Goal: Task Accomplishment & Management: Manage account settings

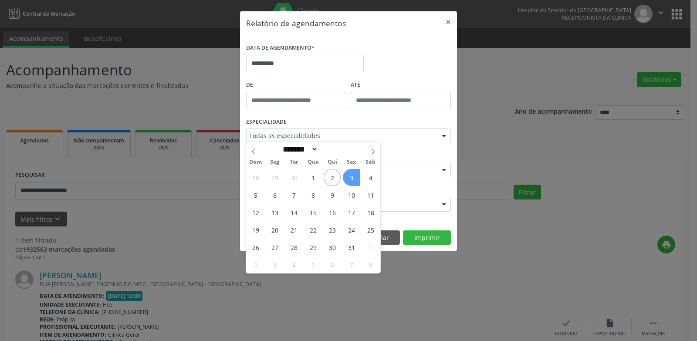
select select "*"
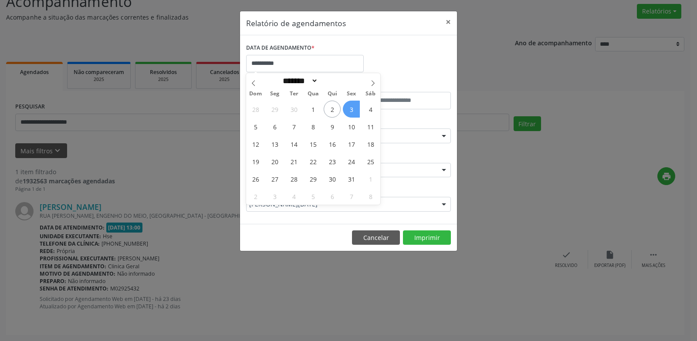
click at [351, 110] on span "3" at bounding box center [351, 109] width 17 height 17
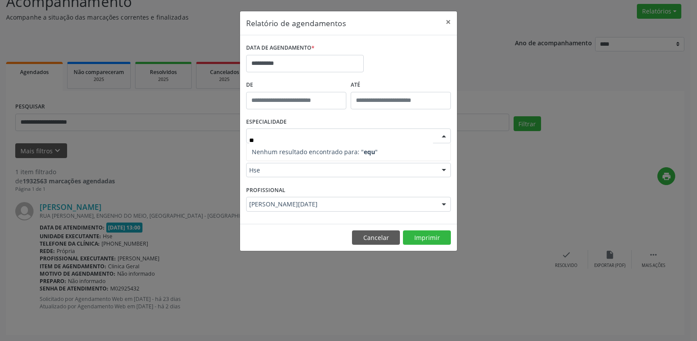
type input "*"
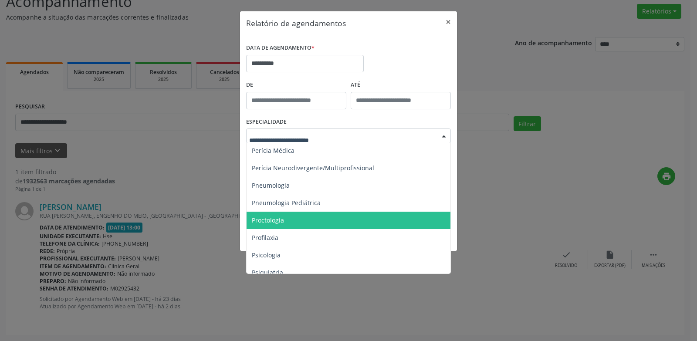
scroll to position [1383, 0]
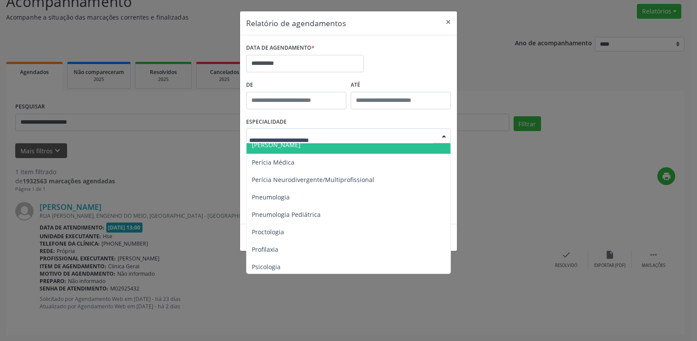
click at [304, 137] on input "text" at bounding box center [341, 140] width 184 height 17
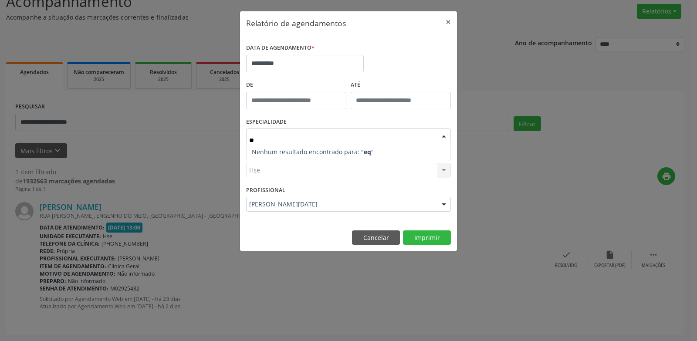
scroll to position [0, 0]
type input "******"
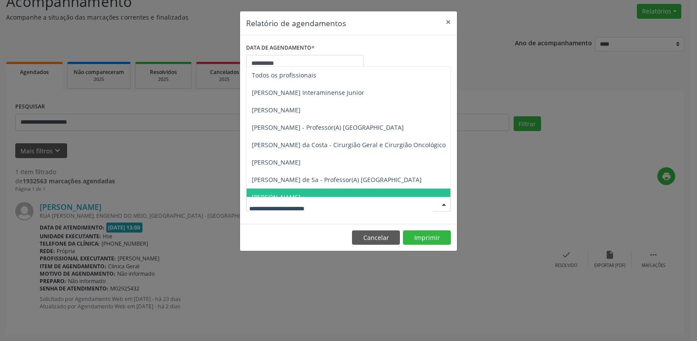
click at [500, 174] on div "**********" at bounding box center [348, 170] width 697 height 341
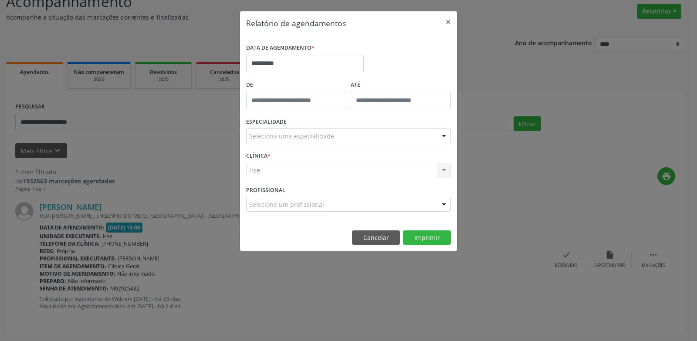
click at [267, 171] on div "Hse Hse Nenhum resultado encontrado para: " " Não há nenhuma opção para ser exi…" at bounding box center [348, 170] width 205 height 15
drag, startPoint x: 430, startPoint y: 292, endPoint x: 328, endPoint y: 219, distance: 125.5
click at [416, 287] on div "**********" at bounding box center [348, 170] width 697 height 341
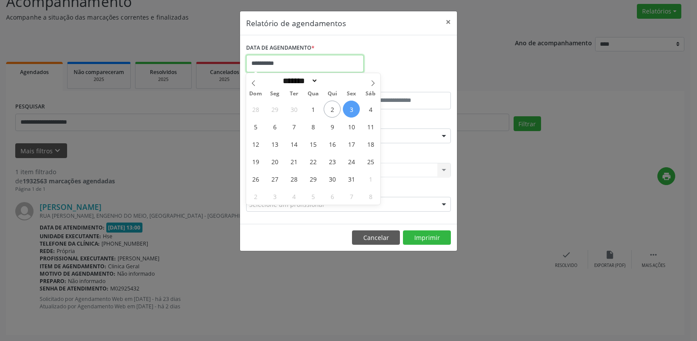
click at [321, 59] on input "**********" at bounding box center [305, 63] width 118 height 17
click at [355, 109] on span "3" at bounding box center [351, 109] width 17 height 17
type input "**********"
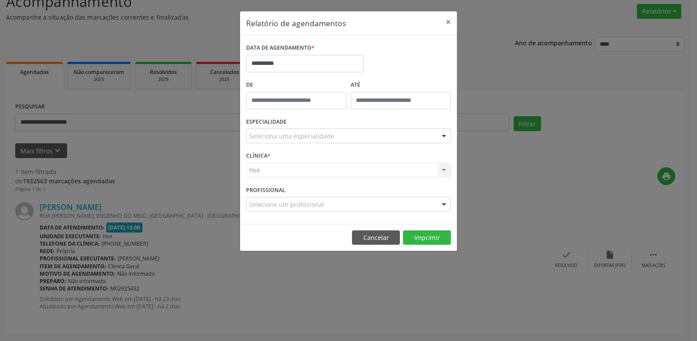
click at [267, 169] on div "Hse Hse Nenhum resultado encontrado para: " " Não há nenhuma opção para ser exi…" at bounding box center [348, 170] width 205 height 15
click at [264, 169] on div "Hse Hse Nenhum resultado encontrado para: " " Não há nenhuma opção para ser exi…" at bounding box center [348, 170] width 205 height 15
click at [264, 172] on div "Hse Hse Nenhum resultado encontrado para: " " Não há nenhuma opção para ser exi…" at bounding box center [348, 170] width 205 height 15
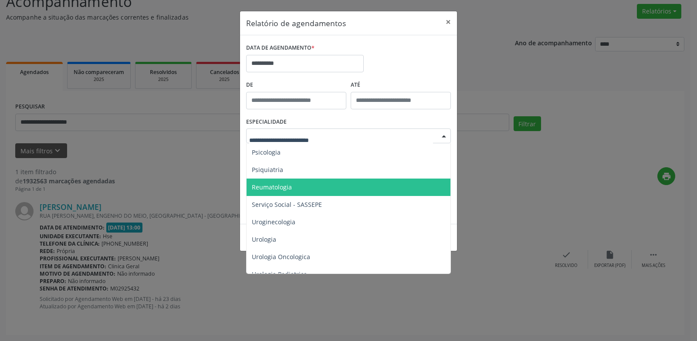
scroll to position [1514, 0]
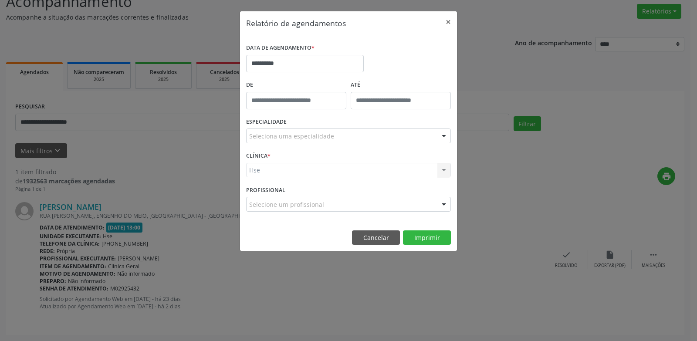
click at [506, 202] on div "**********" at bounding box center [348, 170] width 697 height 341
click at [256, 173] on div "Hse Hse Nenhum resultado encontrado para: " " Não há nenhuma opção para ser exi…" at bounding box center [348, 170] width 205 height 15
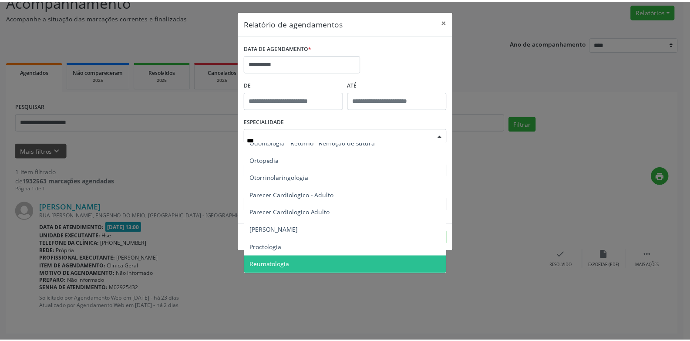
scroll to position [0, 0]
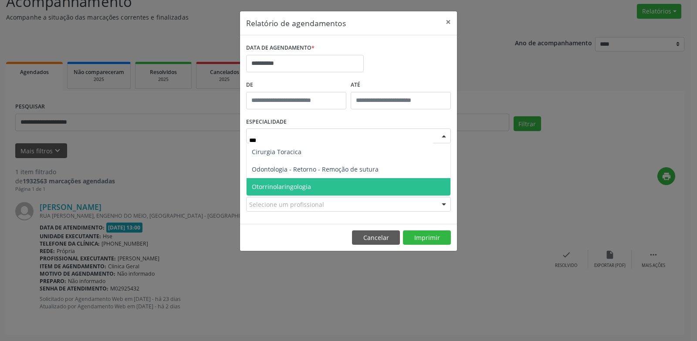
type input "****"
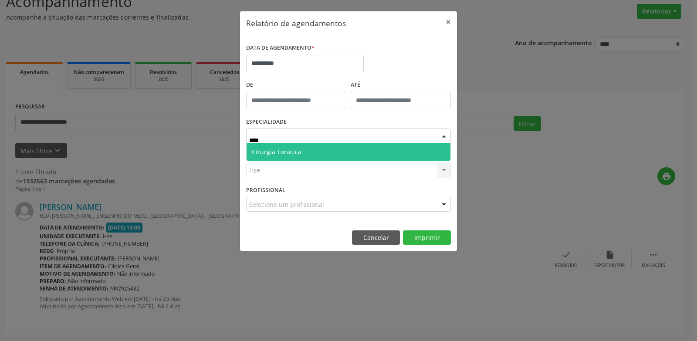
click at [284, 156] on span "Cirurgia Toracica" at bounding box center [277, 152] width 50 height 8
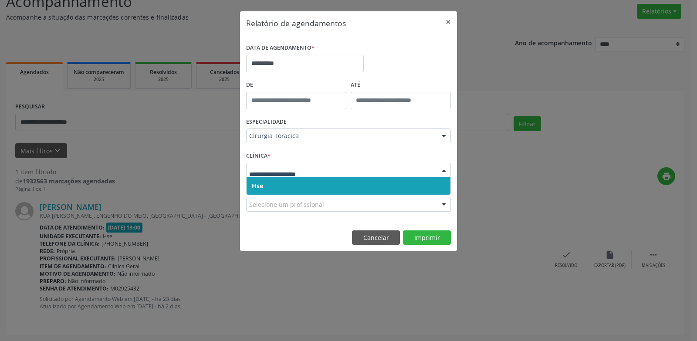
click at [264, 187] on span "Hse" at bounding box center [349, 185] width 204 height 17
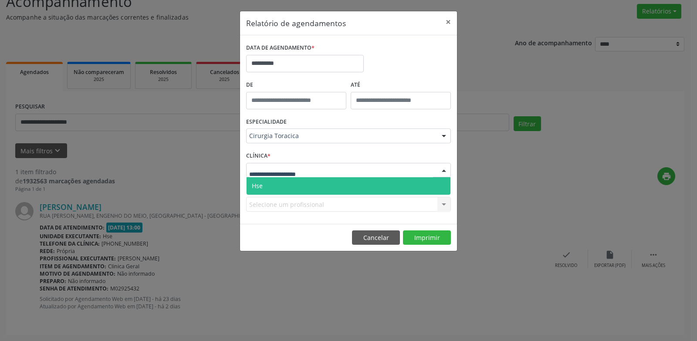
click at [267, 186] on span "Hse" at bounding box center [349, 185] width 204 height 17
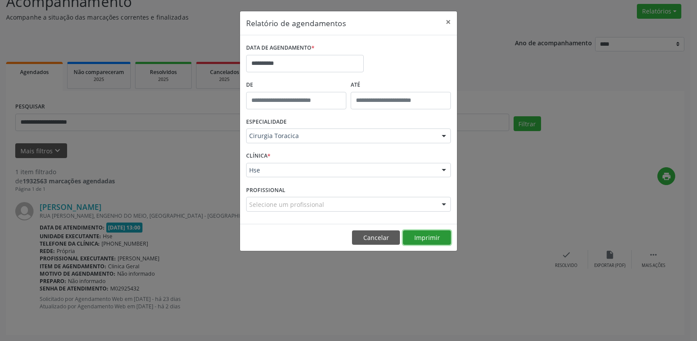
click at [428, 234] on button "Imprimir" at bounding box center [427, 237] width 48 height 15
click at [444, 19] on button "×" at bounding box center [448, 21] width 17 height 21
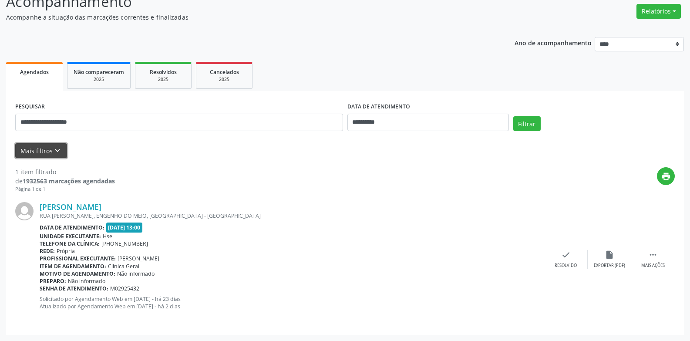
click at [44, 154] on button "Mais filtros keyboard_arrow_down" at bounding box center [41, 150] width 52 height 15
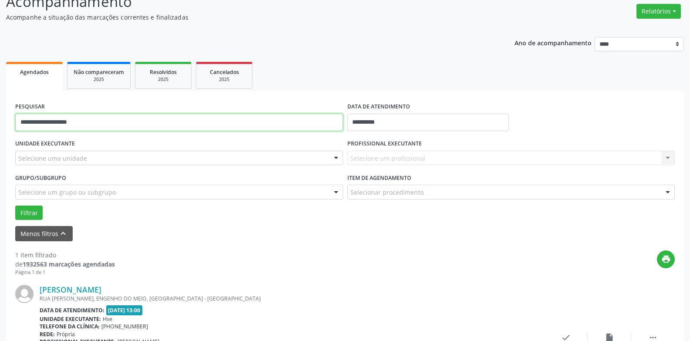
click at [100, 126] on input "**********" at bounding box center [179, 122] width 328 height 17
type input "*"
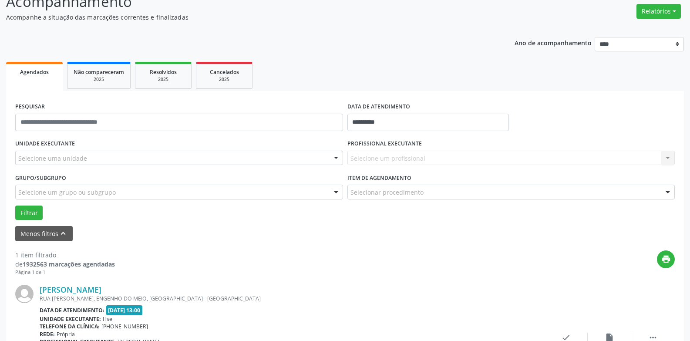
click at [406, 287] on div "[PERSON_NAME]" at bounding box center [292, 290] width 505 height 10
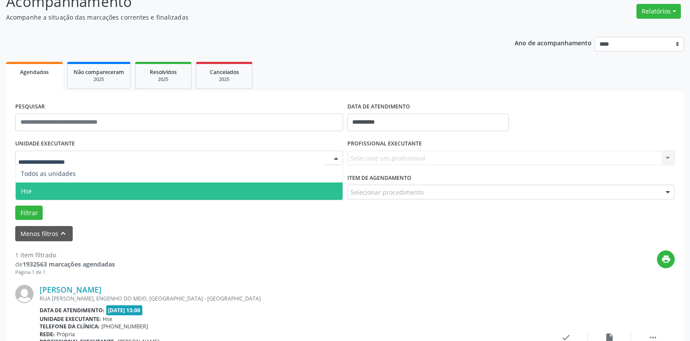
click at [48, 186] on span "Hse" at bounding box center [179, 191] width 327 height 17
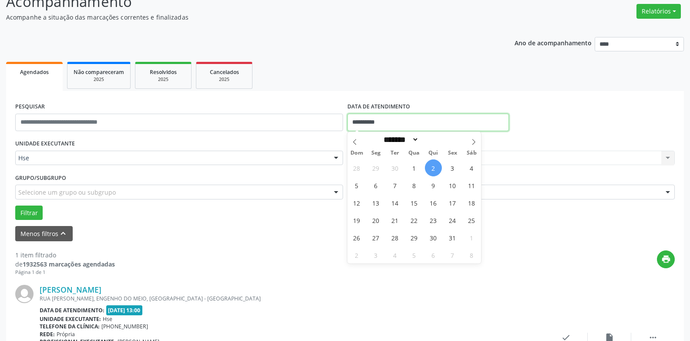
click at [437, 117] on input "**********" at bounding box center [429, 122] width 162 height 17
click at [434, 170] on span "2" at bounding box center [433, 167] width 17 height 17
type input "**********"
click at [433, 171] on span "2" at bounding box center [433, 167] width 17 height 17
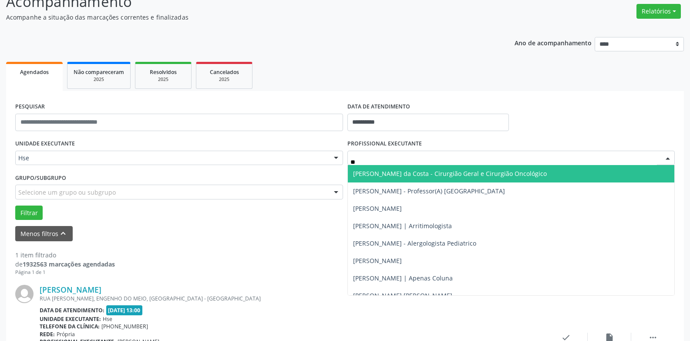
type input "***"
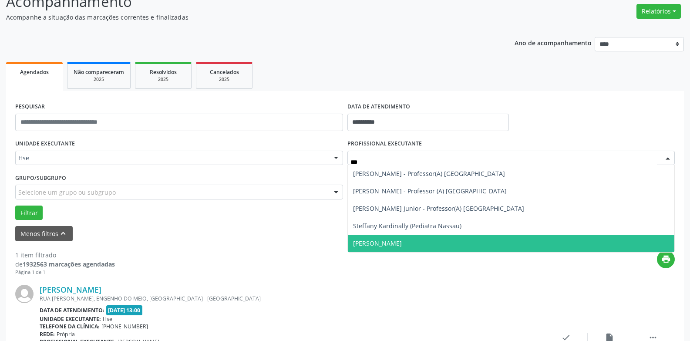
click at [402, 243] on span "[PERSON_NAME]" at bounding box center [377, 243] width 49 height 8
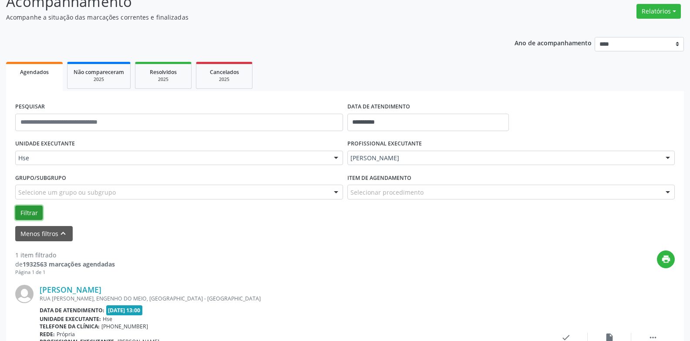
click at [26, 214] on button "Filtrar" at bounding box center [28, 213] width 27 height 15
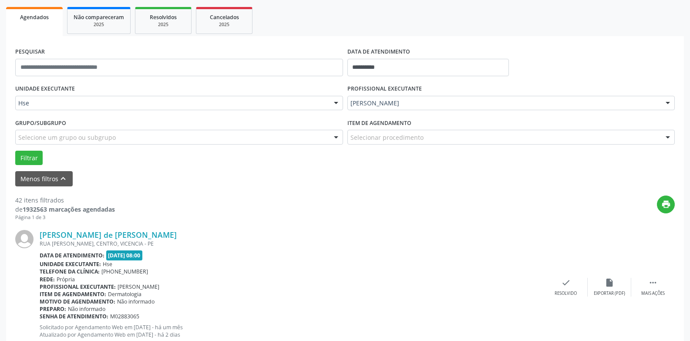
scroll to position [243, 0]
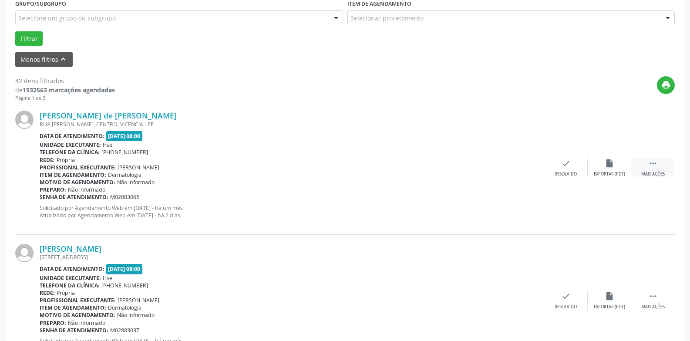
click at [657, 169] on div " Mais ações" at bounding box center [654, 168] width 44 height 19
click at [611, 170] on div "alarm_off Não compareceu" at bounding box center [610, 168] width 44 height 19
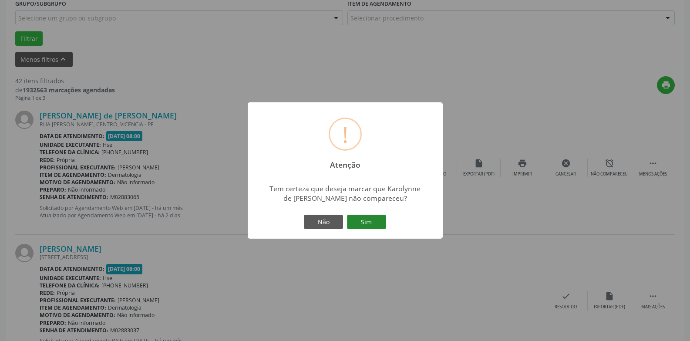
click at [371, 228] on button "Sim" at bounding box center [366, 222] width 39 height 15
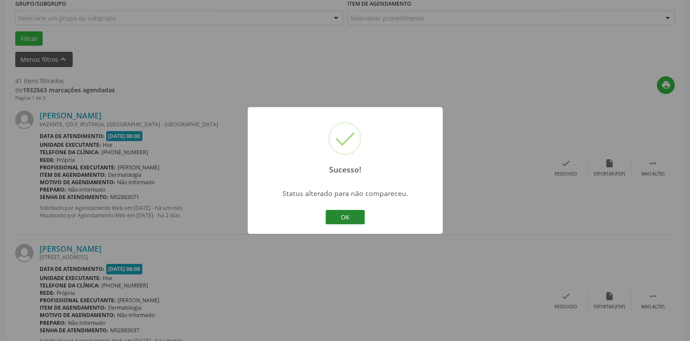
click at [338, 219] on button "OK" at bounding box center [345, 217] width 39 height 15
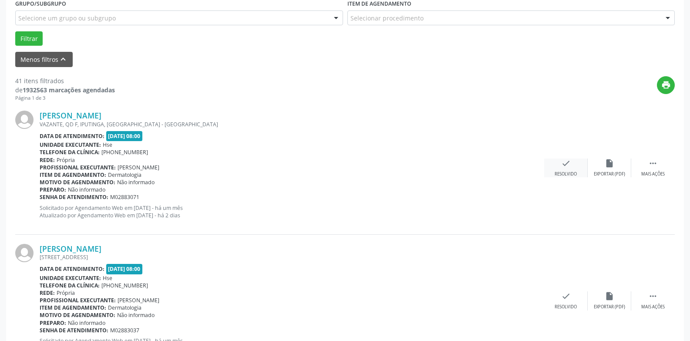
click at [569, 165] on icon "check" at bounding box center [566, 164] width 10 height 10
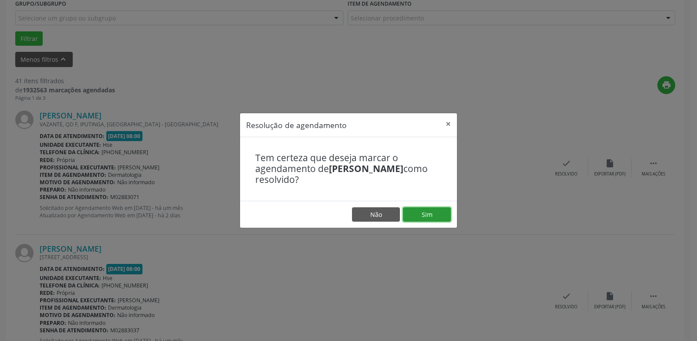
click at [429, 217] on button "Sim" at bounding box center [427, 214] width 48 height 15
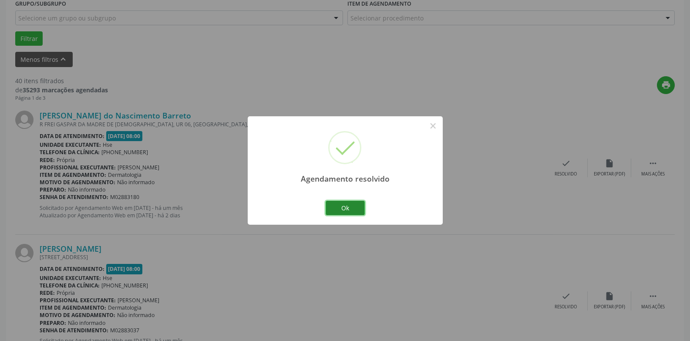
click at [346, 210] on button "Ok" at bounding box center [345, 208] width 39 height 15
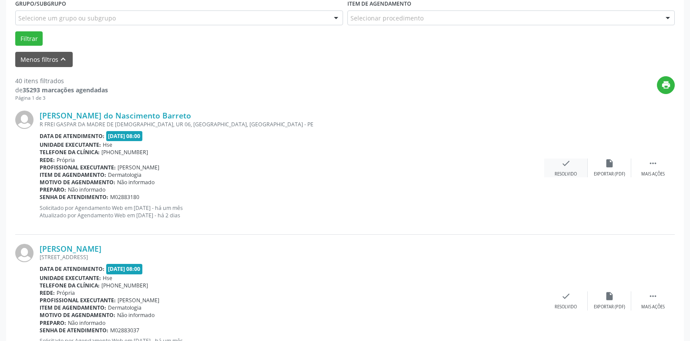
click at [560, 169] on div "check Resolvido" at bounding box center [566, 168] width 44 height 19
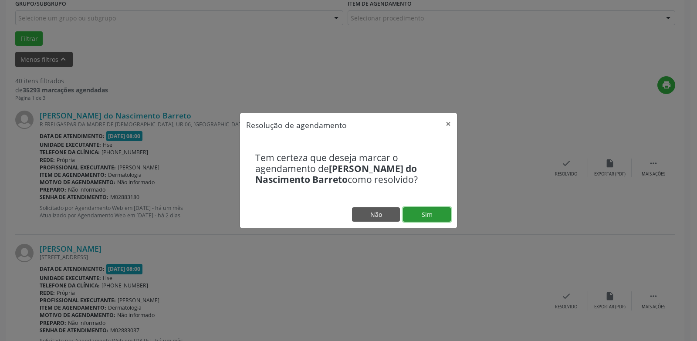
click at [437, 214] on button "Sim" at bounding box center [427, 214] width 48 height 15
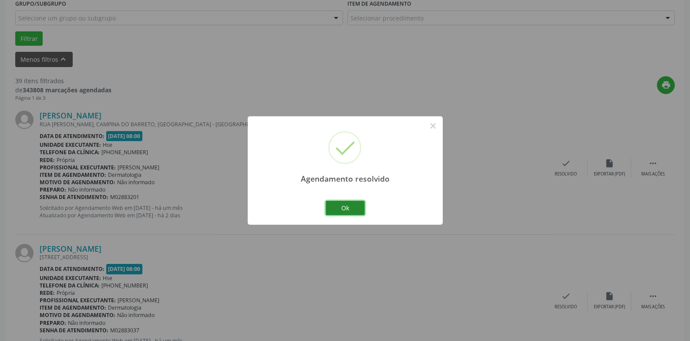
click at [346, 204] on button "Ok" at bounding box center [345, 208] width 39 height 15
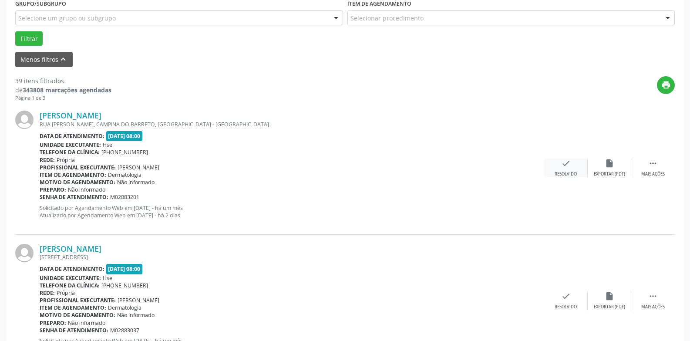
click at [571, 170] on div "check Resolvido" at bounding box center [566, 168] width 44 height 19
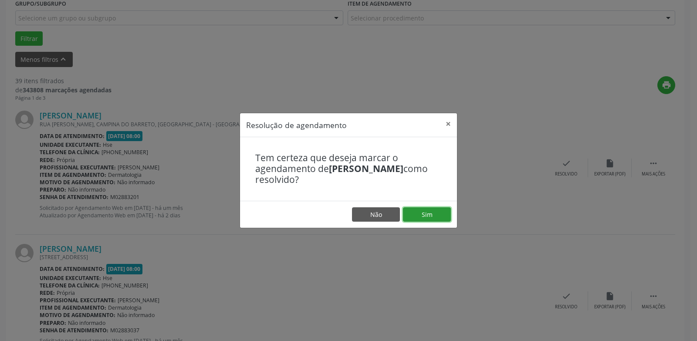
click at [433, 215] on button "Sim" at bounding box center [427, 214] width 48 height 15
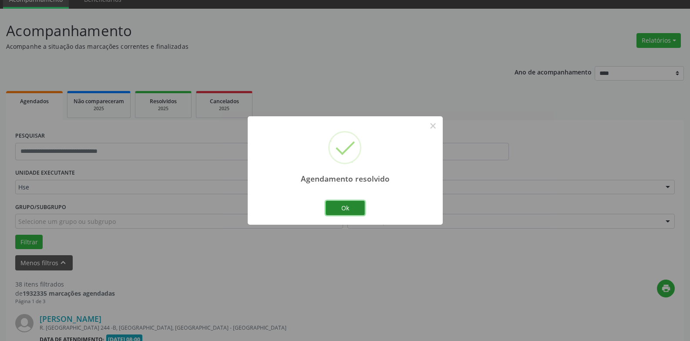
click at [347, 212] on button "Ok" at bounding box center [345, 208] width 39 height 15
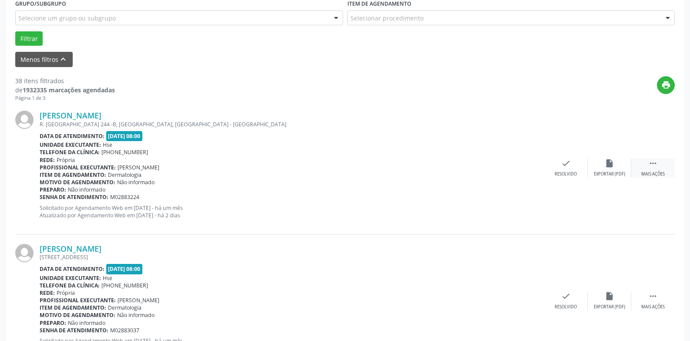
click at [659, 162] on div " Mais ações" at bounding box center [654, 168] width 44 height 19
click at [608, 168] on icon "alarm_off" at bounding box center [610, 164] width 10 height 10
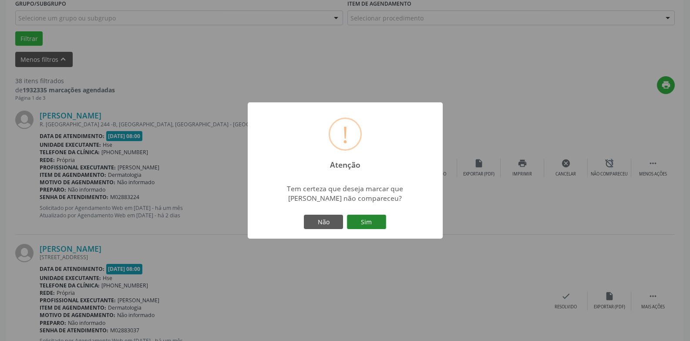
click at [372, 222] on button "Sim" at bounding box center [366, 222] width 39 height 15
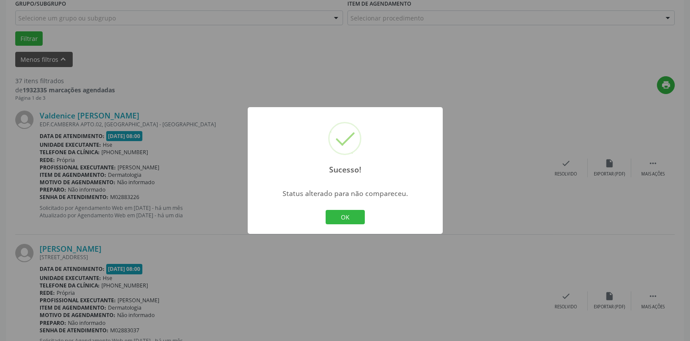
click at [354, 218] on button "OK" at bounding box center [345, 217] width 39 height 15
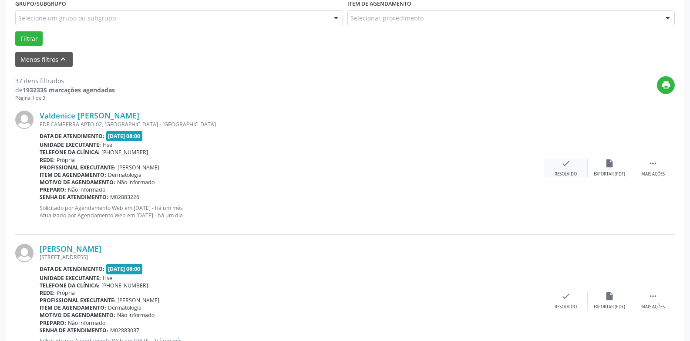
click at [564, 170] on div "check Resolvido" at bounding box center [566, 168] width 44 height 19
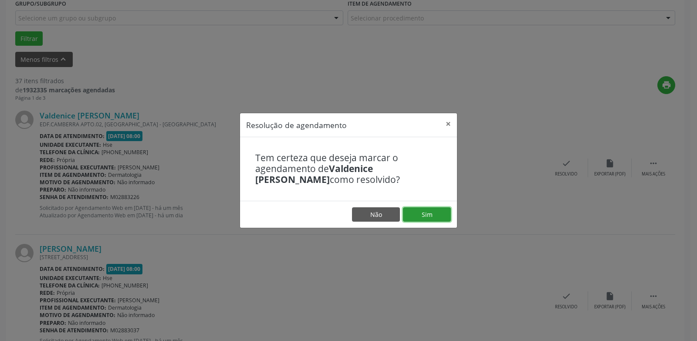
click at [421, 215] on button "Sim" at bounding box center [427, 214] width 48 height 15
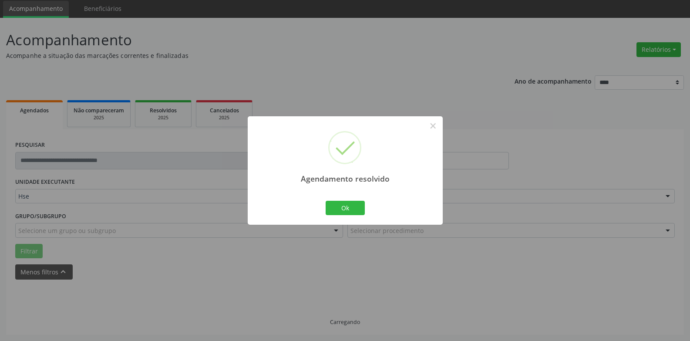
scroll to position [39, 0]
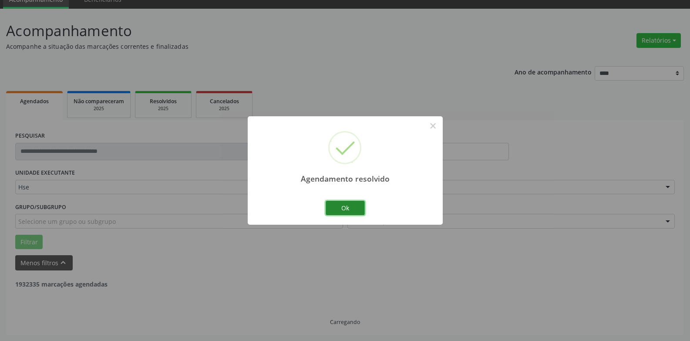
click at [345, 206] on button "Ok" at bounding box center [345, 208] width 39 height 15
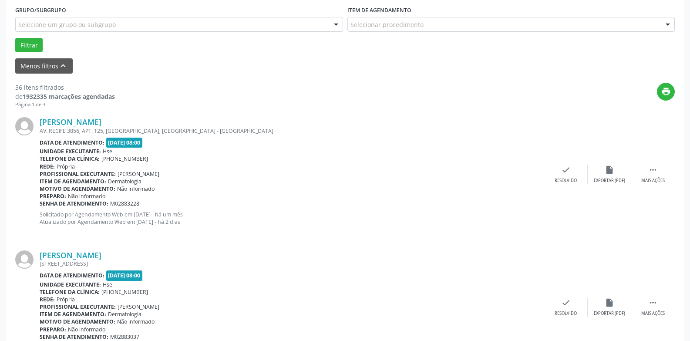
scroll to position [257, 0]
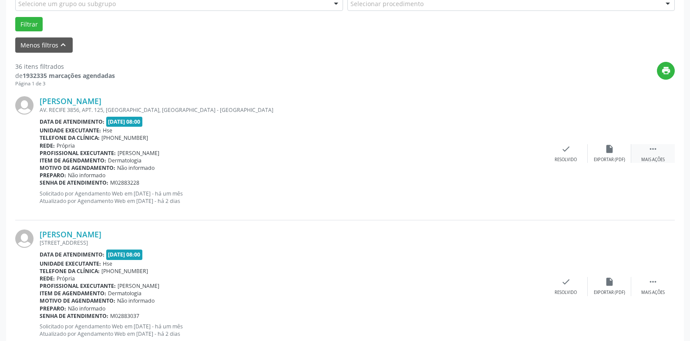
click at [648, 154] on div " Mais ações" at bounding box center [654, 153] width 44 height 19
click at [596, 158] on div "Não compareceu" at bounding box center [609, 160] width 37 height 6
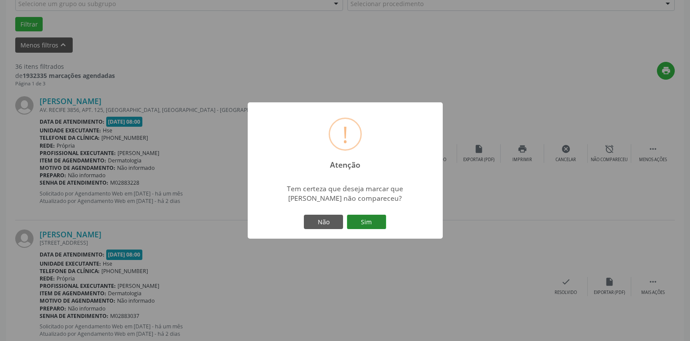
click at [367, 227] on button "Sim" at bounding box center [366, 222] width 39 height 15
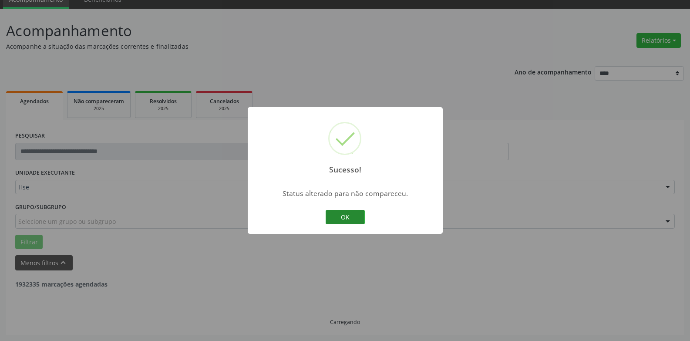
click at [347, 219] on button "OK" at bounding box center [345, 217] width 39 height 15
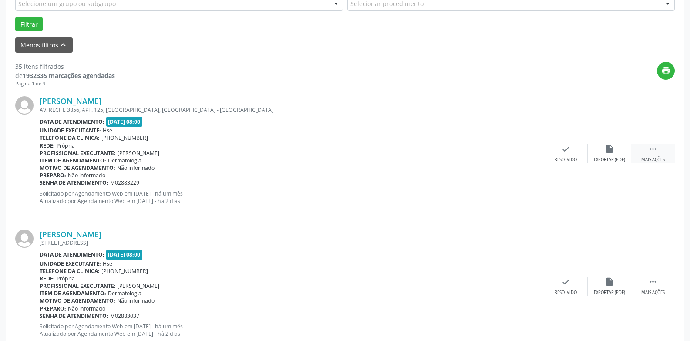
click at [656, 154] on div " Mais ações" at bounding box center [654, 153] width 44 height 19
click at [602, 153] on div "alarm_off Não compareceu" at bounding box center [610, 153] width 44 height 19
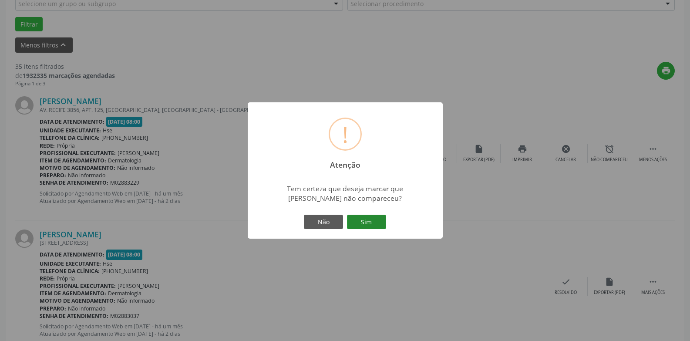
click at [367, 224] on button "Sim" at bounding box center [366, 222] width 39 height 15
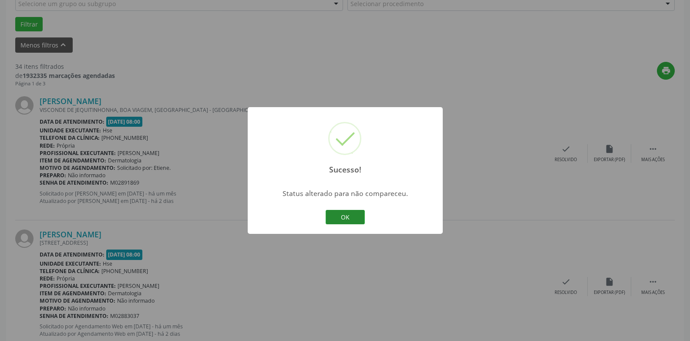
click at [345, 221] on button "OK" at bounding box center [345, 217] width 39 height 15
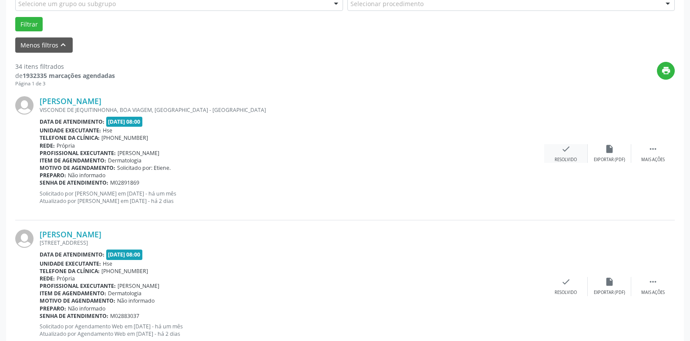
click at [565, 152] on icon "check" at bounding box center [566, 149] width 10 height 10
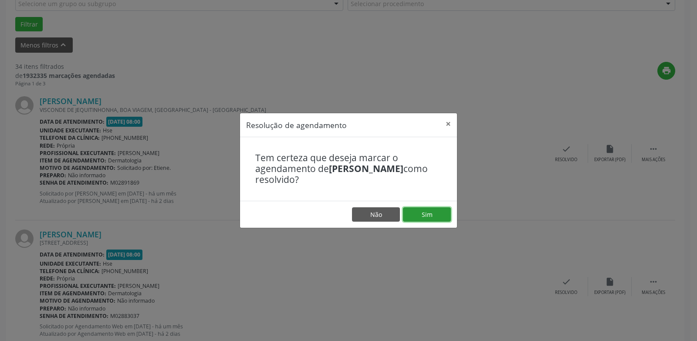
click at [429, 214] on button "Sim" at bounding box center [427, 214] width 48 height 15
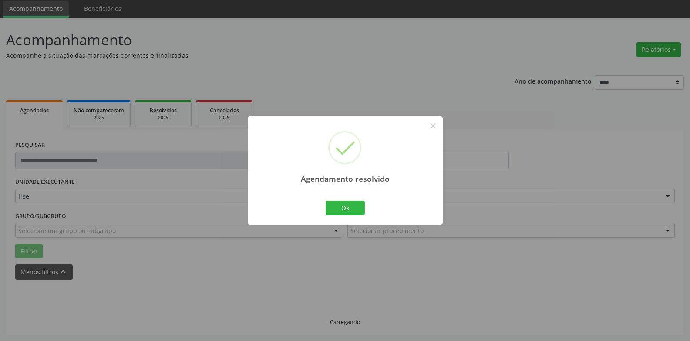
scroll to position [39, 0]
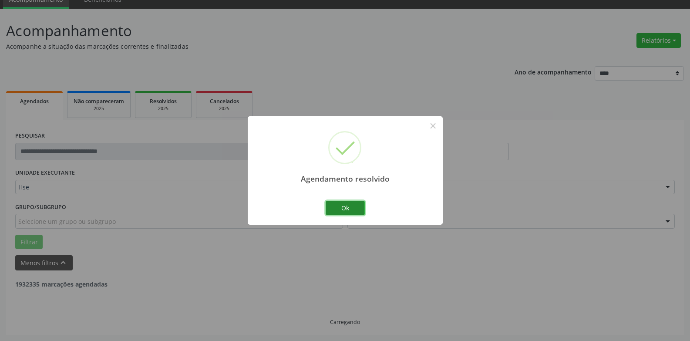
click at [346, 210] on button "Ok" at bounding box center [345, 208] width 39 height 15
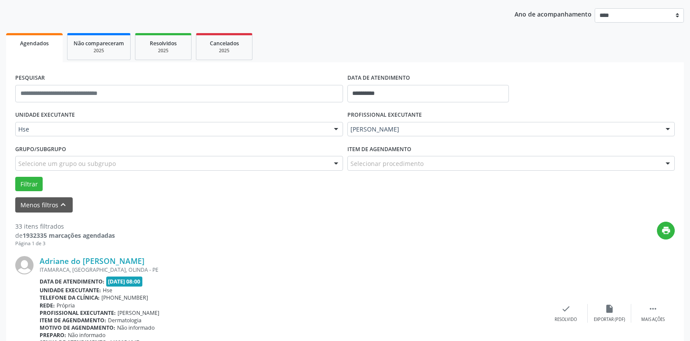
scroll to position [170, 0]
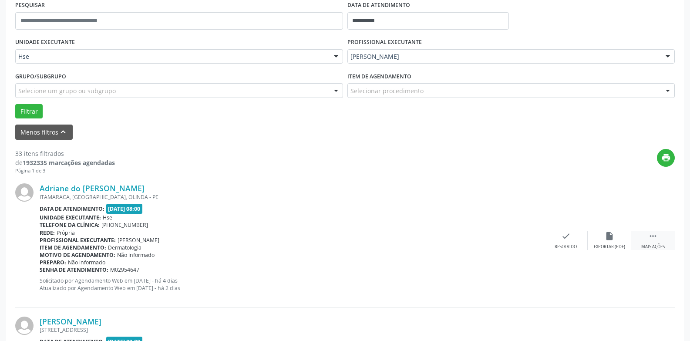
click at [653, 239] on icon "" at bounding box center [654, 236] width 10 height 10
click at [608, 237] on icon "alarm_off" at bounding box center [610, 236] width 10 height 10
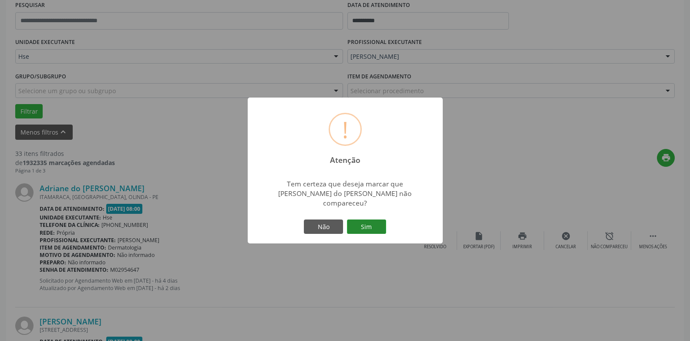
click at [368, 226] on button "Sim" at bounding box center [366, 227] width 39 height 15
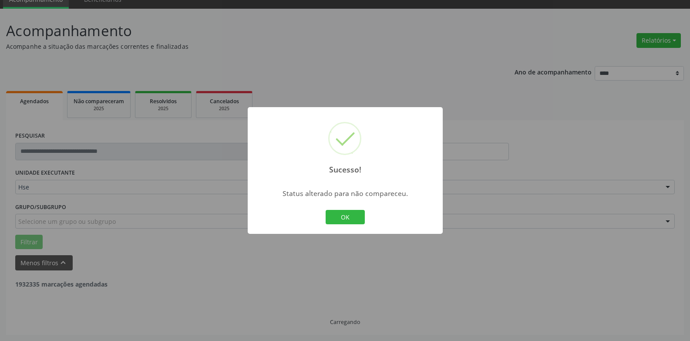
scroll to position [39, 0]
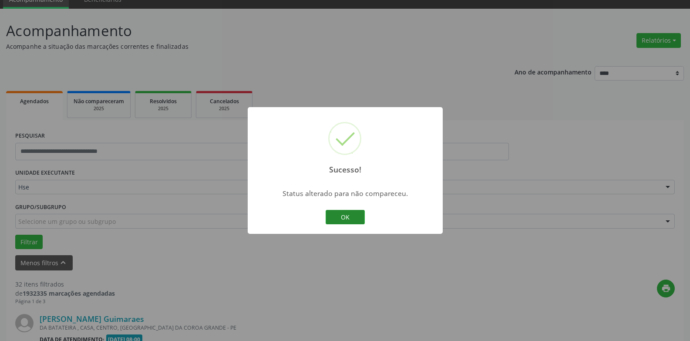
click at [342, 221] on button "OK" at bounding box center [345, 217] width 39 height 15
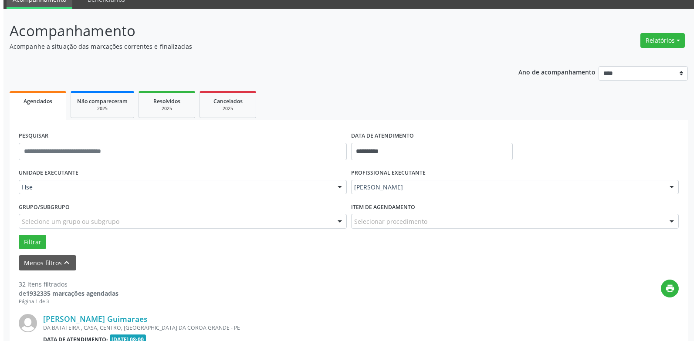
scroll to position [170, 0]
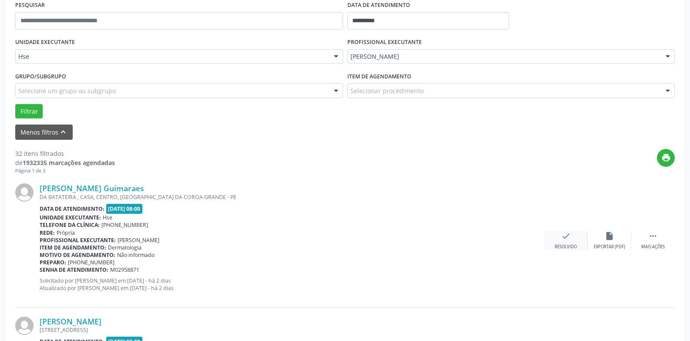
click at [566, 242] on div "check Resolvido" at bounding box center [566, 240] width 44 height 19
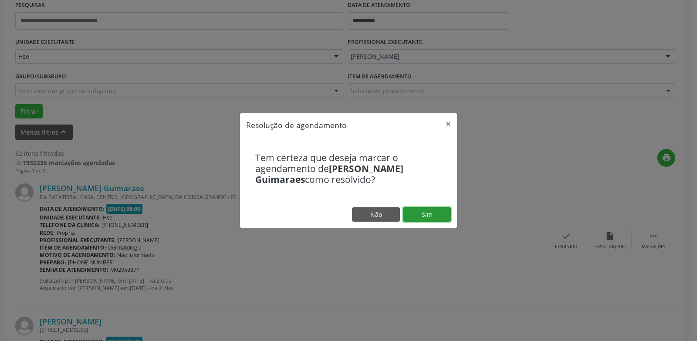
click at [440, 216] on button "Sim" at bounding box center [427, 214] width 48 height 15
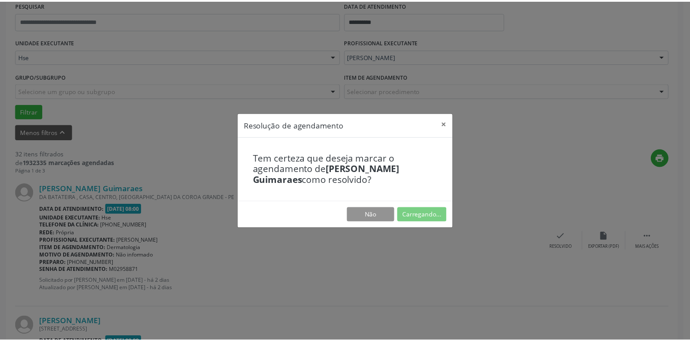
scroll to position [30, 0]
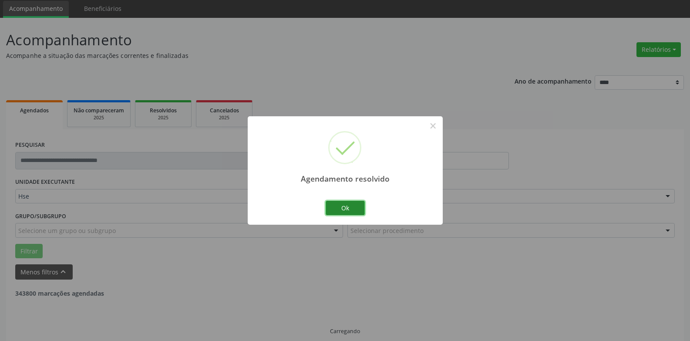
click at [356, 210] on button "Ok" at bounding box center [345, 208] width 39 height 15
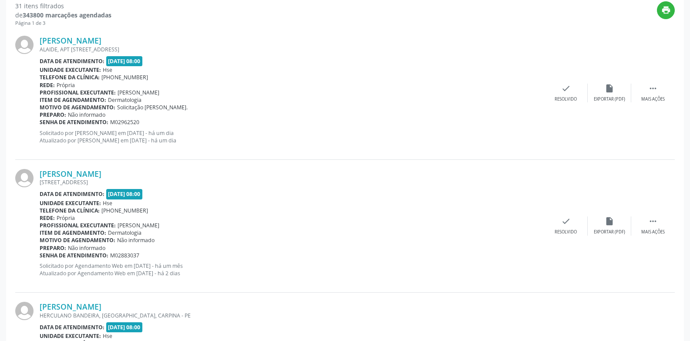
scroll to position [335, 0]
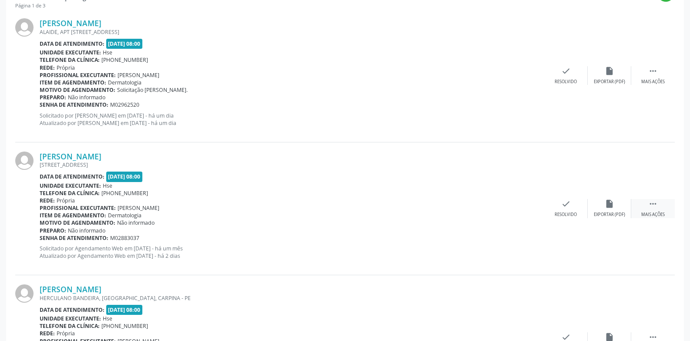
click at [664, 208] on div " Mais ações" at bounding box center [654, 208] width 44 height 19
click at [611, 204] on icon "alarm_off" at bounding box center [610, 204] width 10 height 10
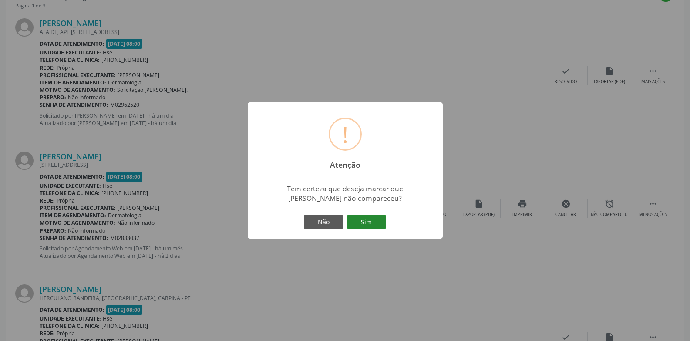
click at [360, 219] on button "Sim" at bounding box center [366, 222] width 39 height 15
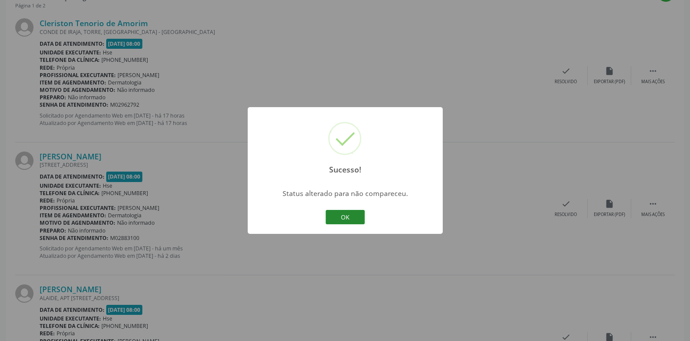
click at [346, 215] on button "OK" at bounding box center [345, 217] width 39 height 15
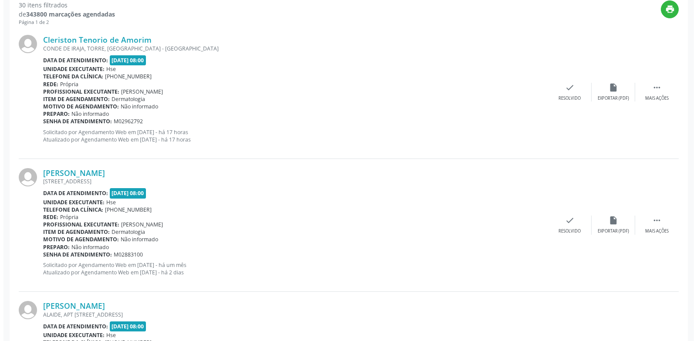
scroll to position [291, 0]
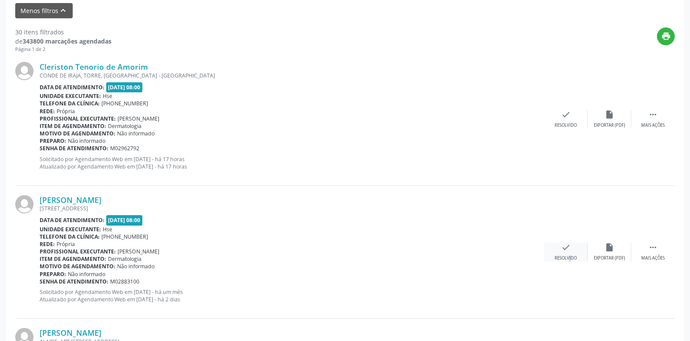
click at [563, 257] on div "Resolvido" at bounding box center [566, 258] width 22 height 6
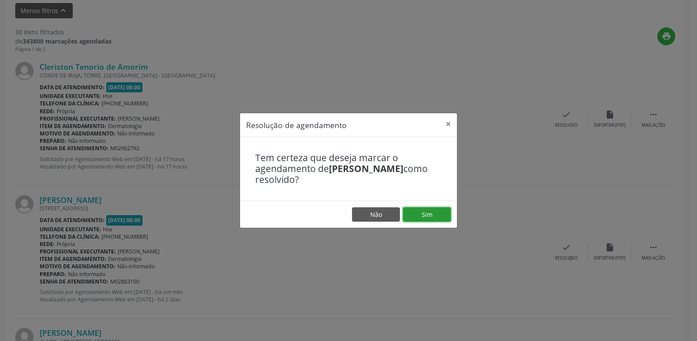
click at [428, 215] on button "Sim" at bounding box center [427, 214] width 48 height 15
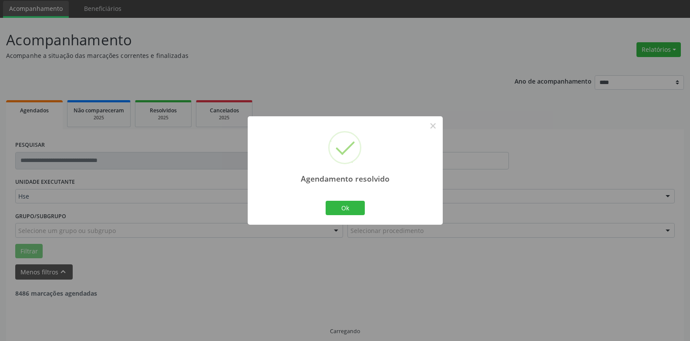
scroll to position [39, 0]
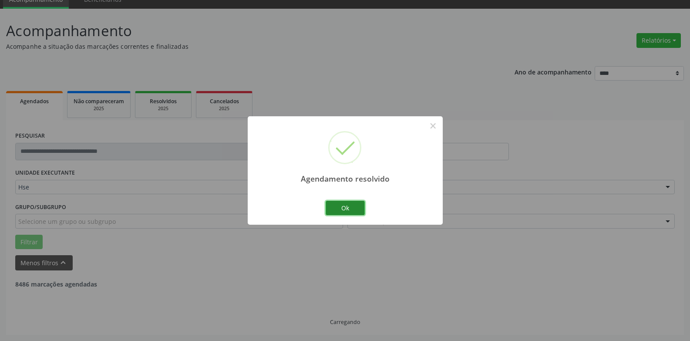
click at [346, 203] on button "Ok" at bounding box center [345, 208] width 39 height 15
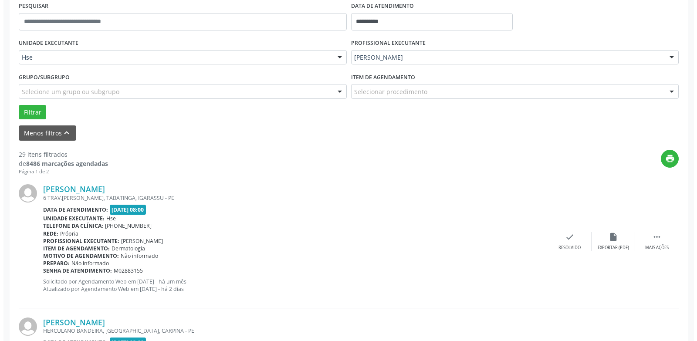
scroll to position [170, 0]
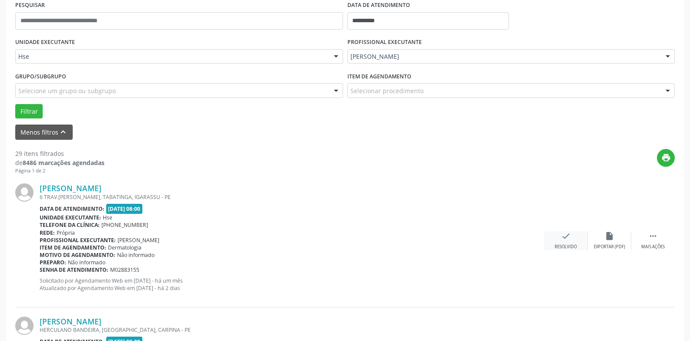
click at [576, 239] on div "check Resolvido" at bounding box center [566, 240] width 44 height 19
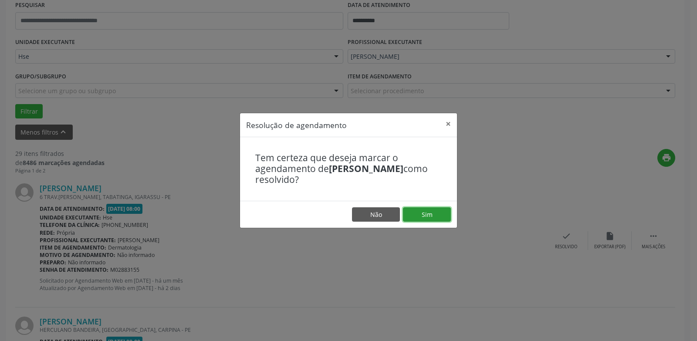
click at [443, 213] on button "Sim" at bounding box center [427, 214] width 48 height 15
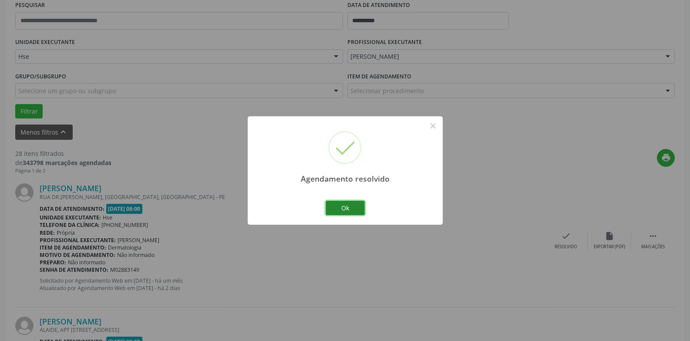
click at [335, 213] on button "Ok" at bounding box center [345, 208] width 39 height 15
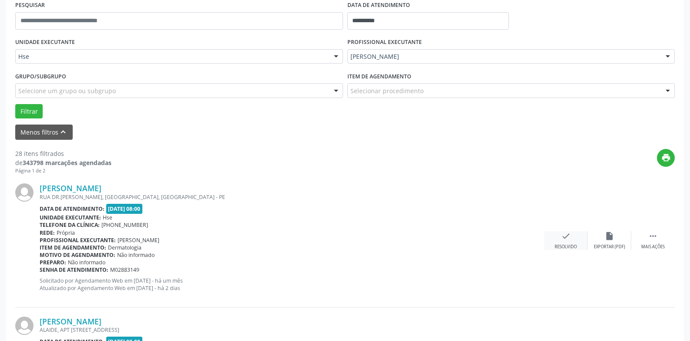
click at [561, 239] on icon "check" at bounding box center [566, 236] width 10 height 10
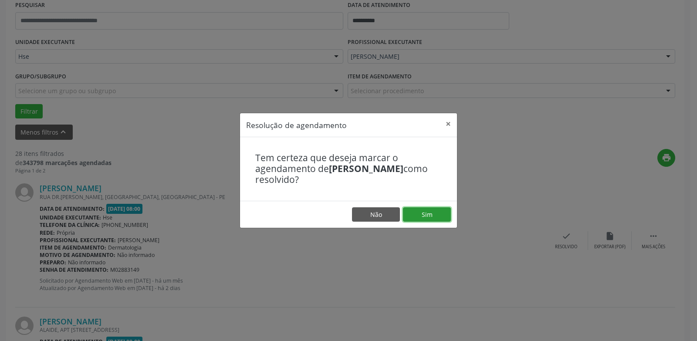
click at [428, 216] on button "Sim" at bounding box center [427, 214] width 48 height 15
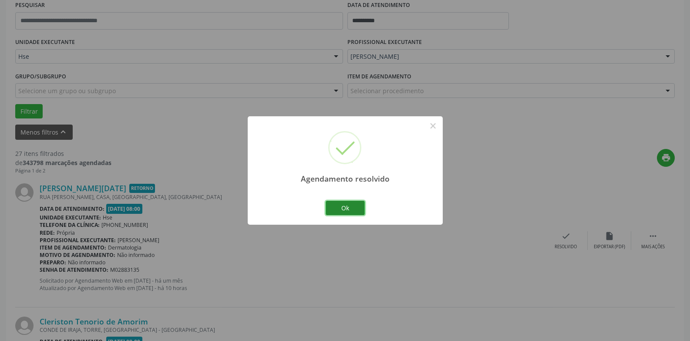
click at [344, 209] on button "Ok" at bounding box center [345, 208] width 39 height 15
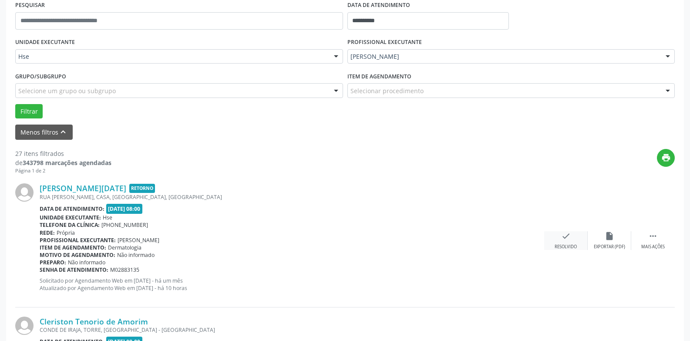
click at [569, 242] on div "check Resolvido" at bounding box center [566, 240] width 44 height 19
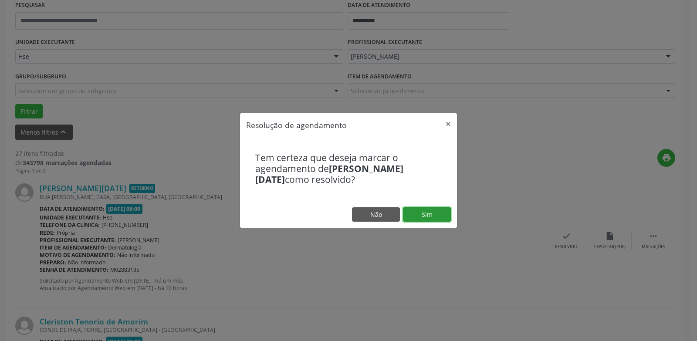
click at [442, 215] on button "Sim" at bounding box center [427, 214] width 48 height 15
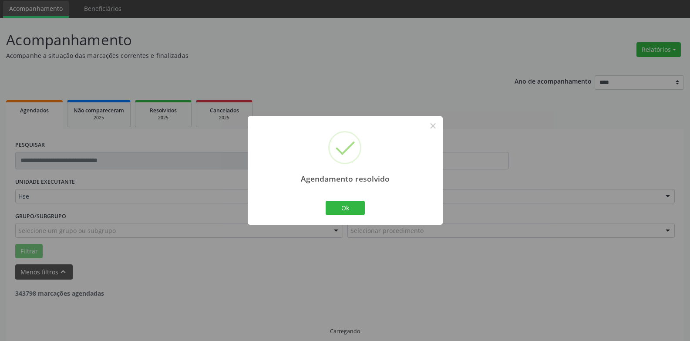
scroll to position [39, 0]
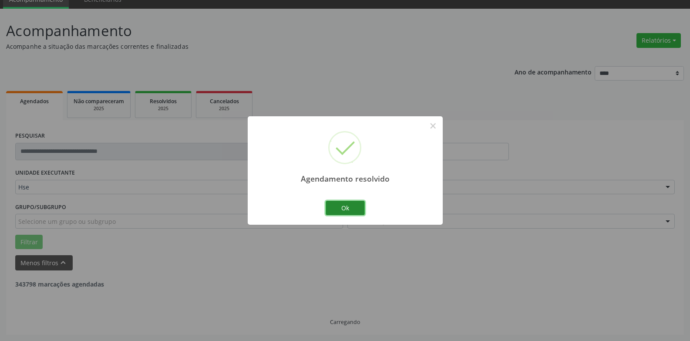
click at [346, 210] on button "Ok" at bounding box center [345, 208] width 39 height 15
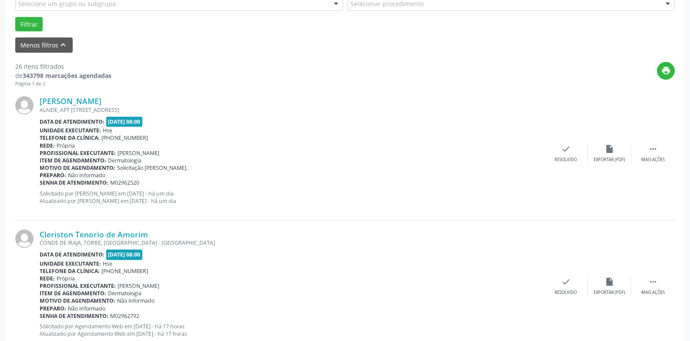
scroll to position [301, 0]
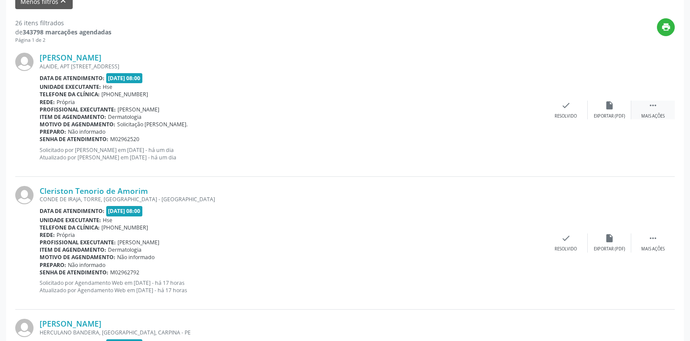
click at [665, 113] on div " Mais ações" at bounding box center [654, 110] width 44 height 19
click at [612, 109] on icon "alarm_off" at bounding box center [610, 106] width 10 height 10
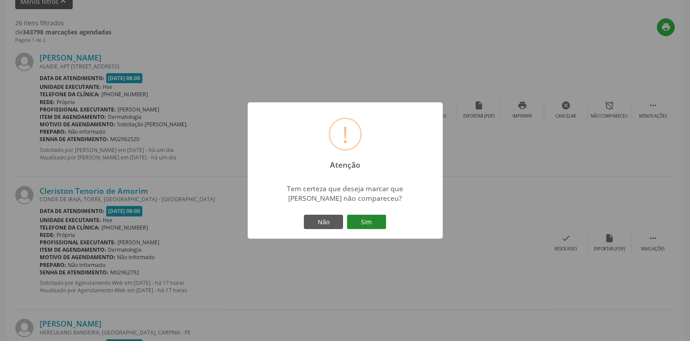
click at [366, 230] on button "Sim" at bounding box center [366, 222] width 39 height 15
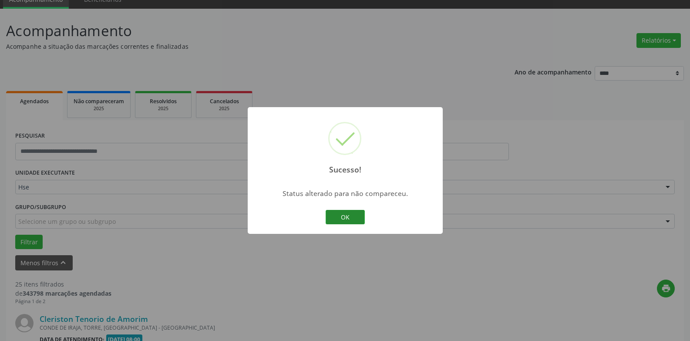
click at [353, 215] on button "OK" at bounding box center [345, 217] width 39 height 15
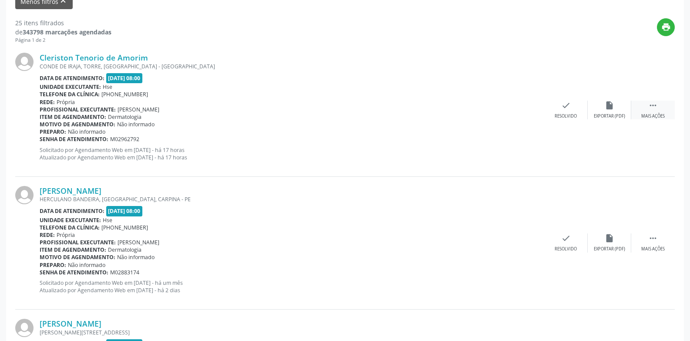
click at [660, 108] on div " Mais ações" at bounding box center [654, 110] width 44 height 19
click at [601, 108] on div "alarm_off Não compareceu" at bounding box center [610, 110] width 44 height 19
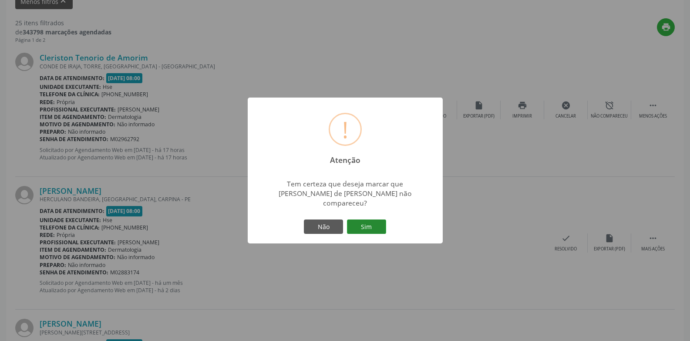
click at [363, 220] on button "Sim" at bounding box center [366, 227] width 39 height 15
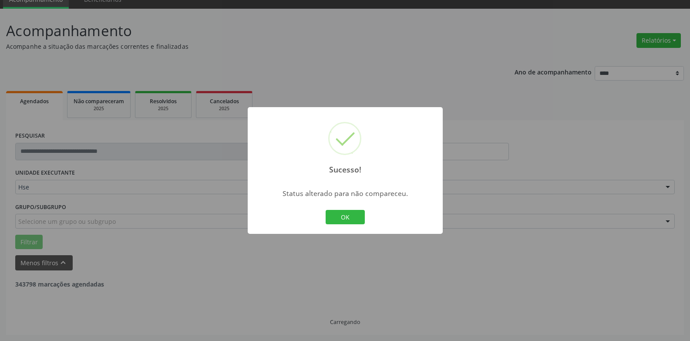
scroll to position [39, 0]
click at [347, 218] on button "OK" at bounding box center [345, 217] width 39 height 15
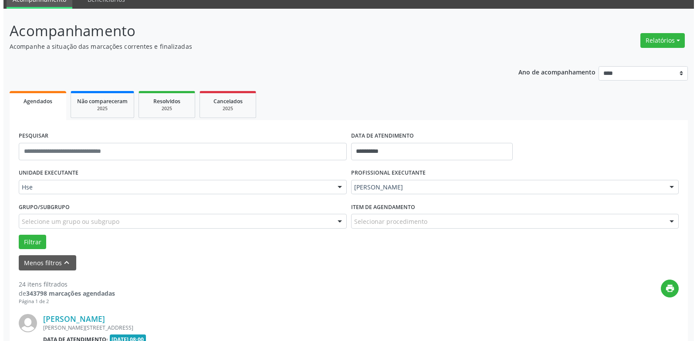
scroll to position [301, 0]
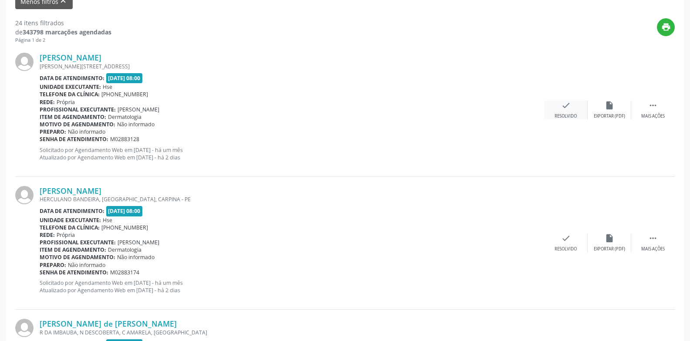
click at [561, 109] on icon "check" at bounding box center [566, 106] width 10 height 10
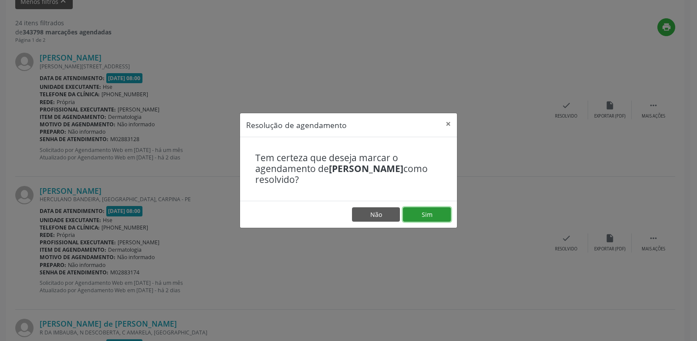
click at [434, 215] on button "Sim" at bounding box center [427, 214] width 48 height 15
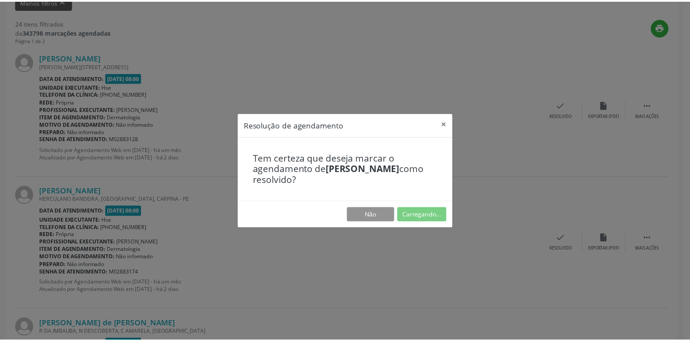
scroll to position [30, 0]
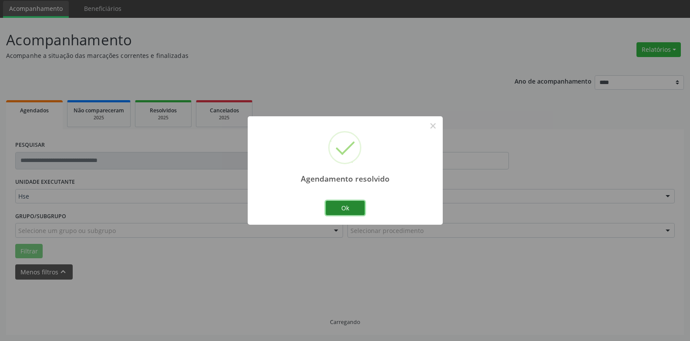
click at [352, 213] on button "Ok" at bounding box center [345, 208] width 39 height 15
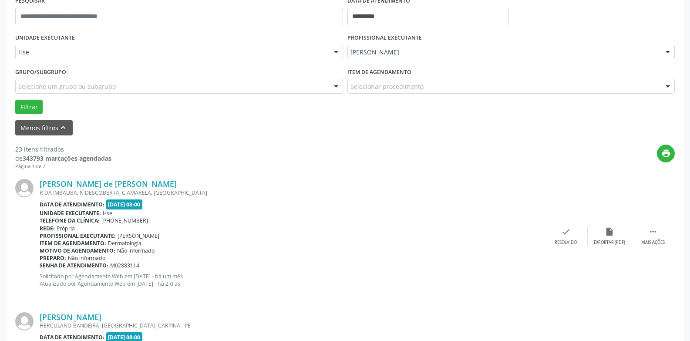
scroll to position [248, 0]
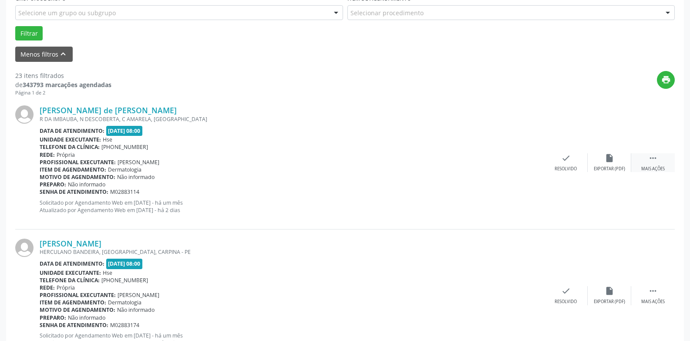
click at [648, 161] on div " Mais ações" at bounding box center [654, 162] width 44 height 19
click at [609, 162] on icon "alarm_off" at bounding box center [610, 158] width 10 height 10
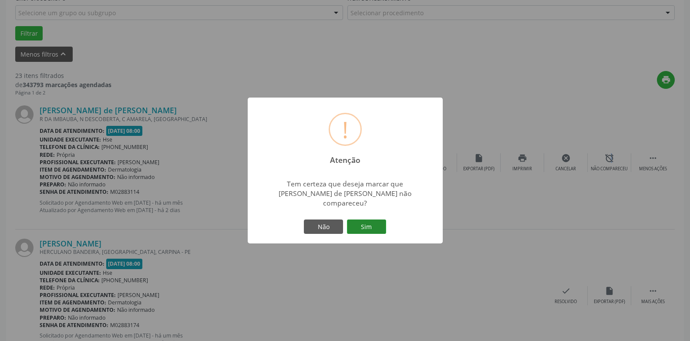
click at [370, 223] on button "Sim" at bounding box center [366, 227] width 39 height 15
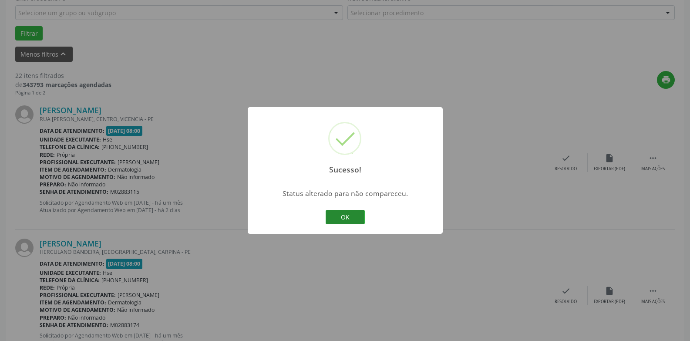
click at [338, 212] on button "OK" at bounding box center [345, 217] width 39 height 15
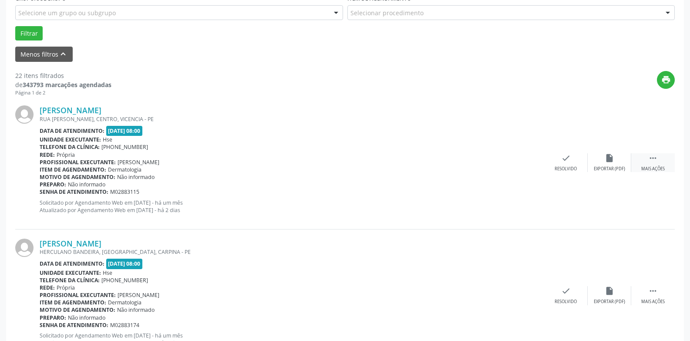
click at [655, 166] on div " Mais ações" at bounding box center [654, 162] width 44 height 19
click at [615, 162] on div "alarm_off Não compareceu" at bounding box center [610, 162] width 44 height 19
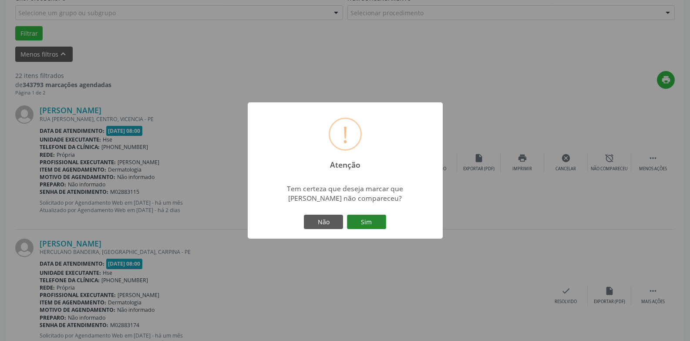
click at [372, 226] on button "Sim" at bounding box center [366, 222] width 39 height 15
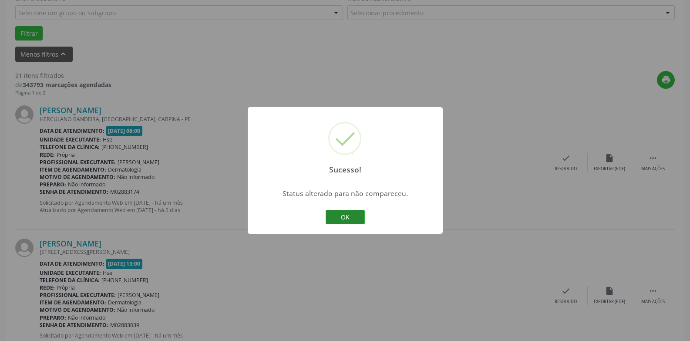
click at [331, 214] on button "OK" at bounding box center [345, 217] width 39 height 15
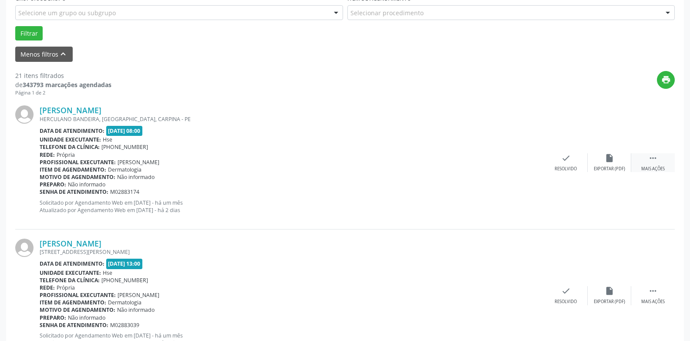
click at [657, 157] on icon "" at bounding box center [654, 158] width 10 height 10
click at [614, 160] on icon "alarm_off" at bounding box center [610, 158] width 10 height 10
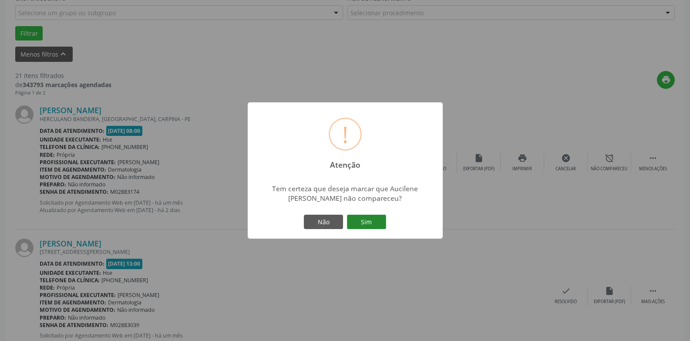
click at [361, 223] on button "Sim" at bounding box center [366, 222] width 39 height 15
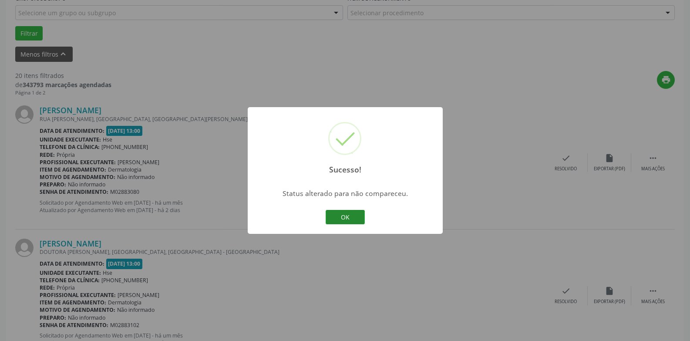
click at [347, 216] on button "OK" at bounding box center [345, 217] width 39 height 15
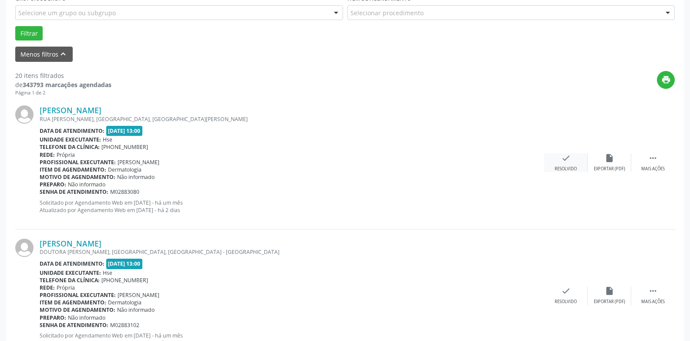
click at [568, 163] on div "check Resolvido" at bounding box center [566, 162] width 44 height 19
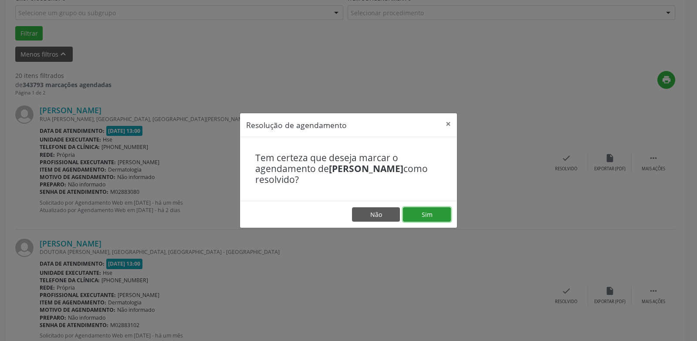
click at [421, 215] on button "Sim" at bounding box center [427, 214] width 48 height 15
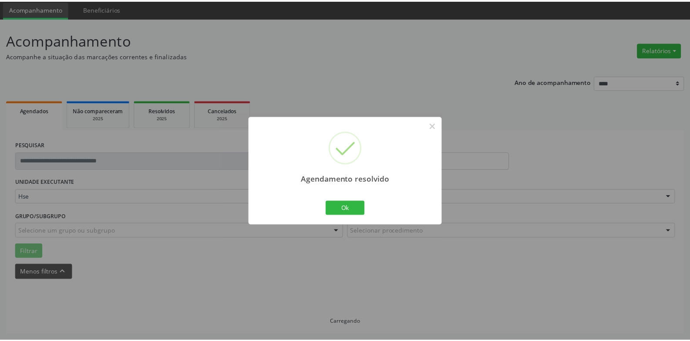
scroll to position [30, 0]
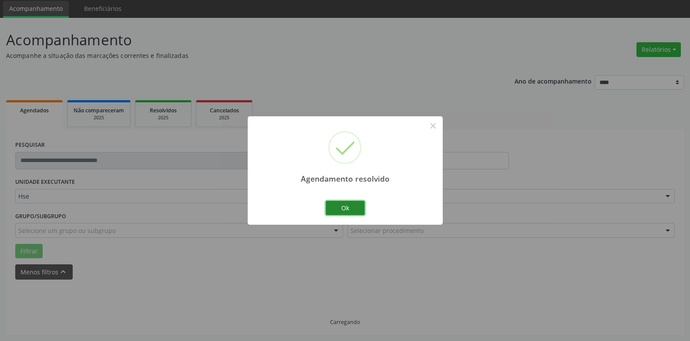
click at [344, 208] on button "Ok" at bounding box center [345, 208] width 39 height 15
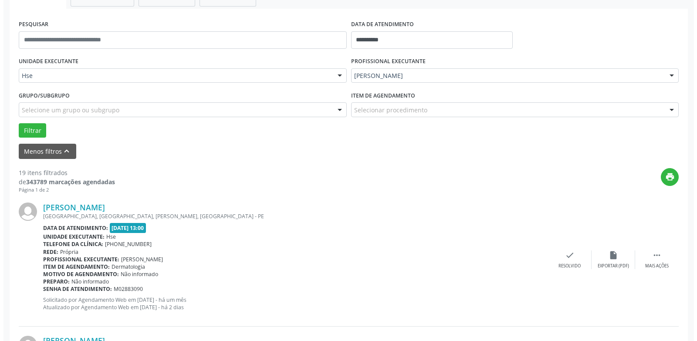
scroll to position [161, 0]
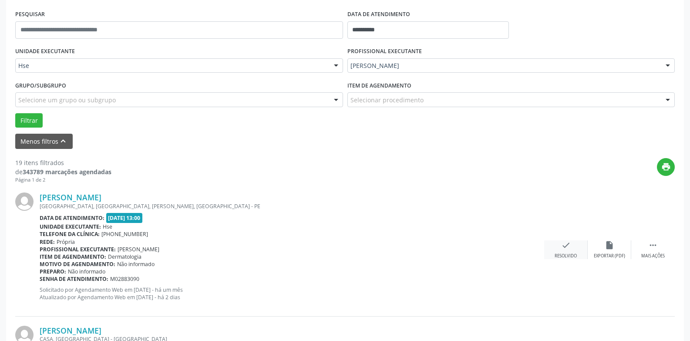
click at [569, 246] on icon "check" at bounding box center [566, 245] width 10 height 10
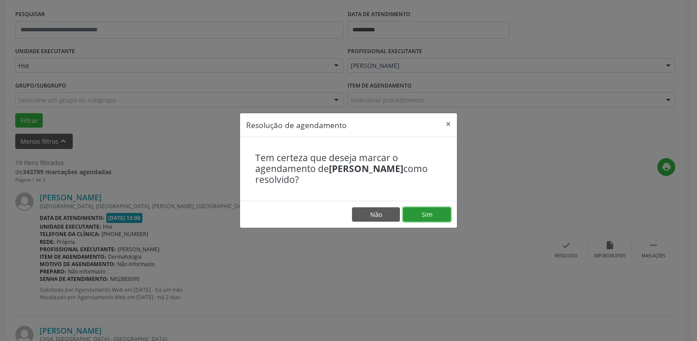
click at [436, 215] on button "Sim" at bounding box center [427, 214] width 48 height 15
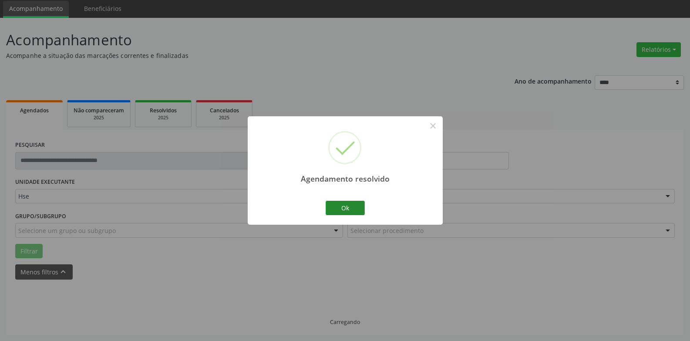
scroll to position [39, 0]
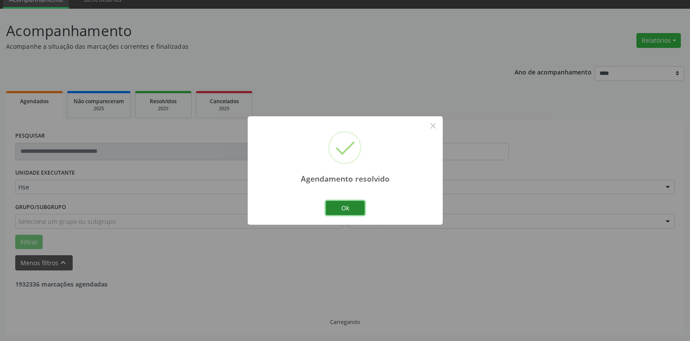
click at [339, 208] on button "Ok" at bounding box center [345, 208] width 39 height 15
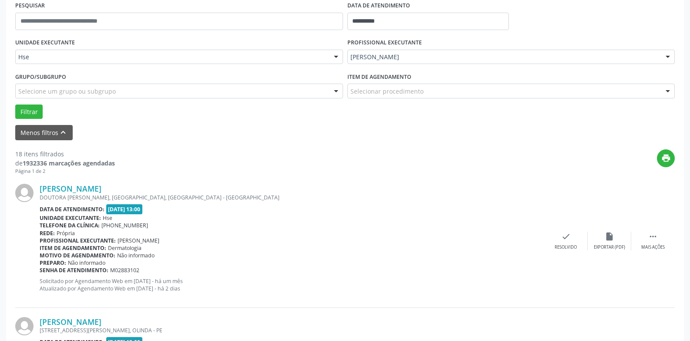
scroll to position [170, 0]
click at [663, 236] on div " Mais ações" at bounding box center [654, 240] width 44 height 19
click at [622, 233] on div "alarm_off Não compareceu" at bounding box center [610, 240] width 44 height 19
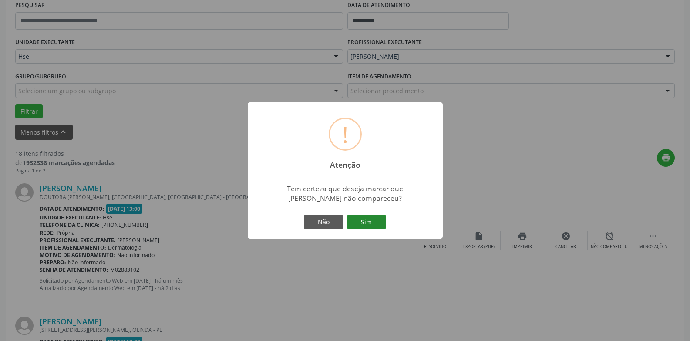
click at [384, 224] on button "Sim" at bounding box center [366, 222] width 39 height 15
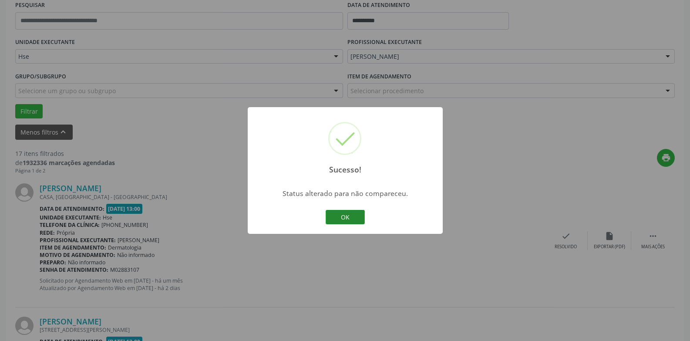
click at [360, 222] on button "OK" at bounding box center [345, 217] width 39 height 15
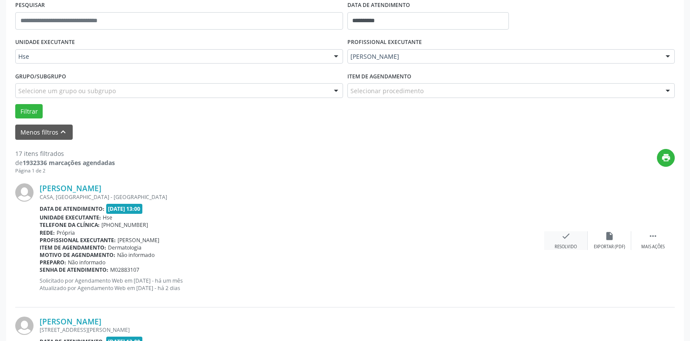
click at [568, 246] on div "Resolvido" at bounding box center [566, 247] width 22 height 6
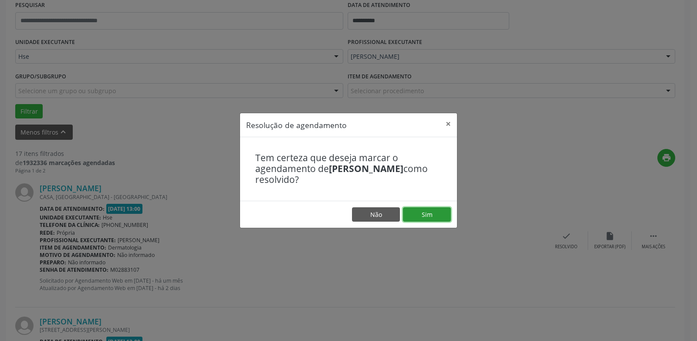
click at [439, 217] on button "Sim" at bounding box center [427, 214] width 48 height 15
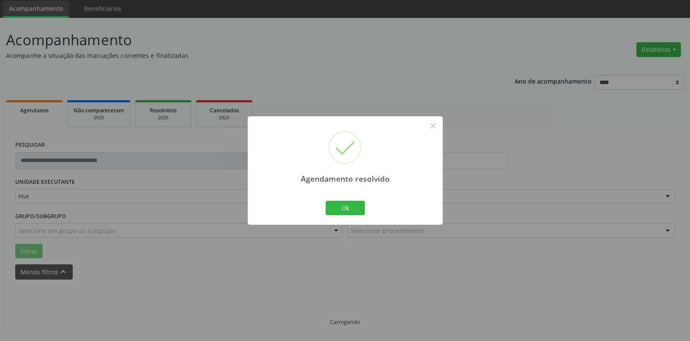
scroll to position [39, 0]
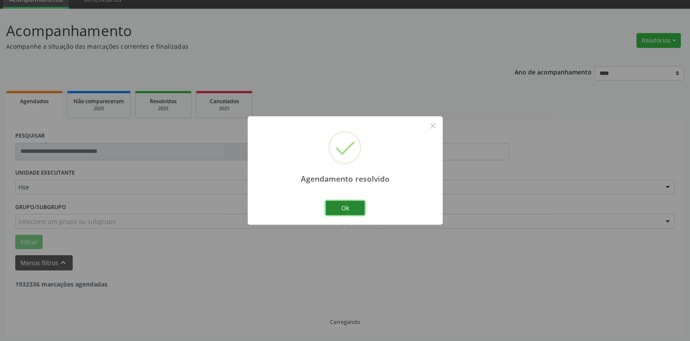
click at [340, 210] on button "Ok" at bounding box center [345, 208] width 39 height 15
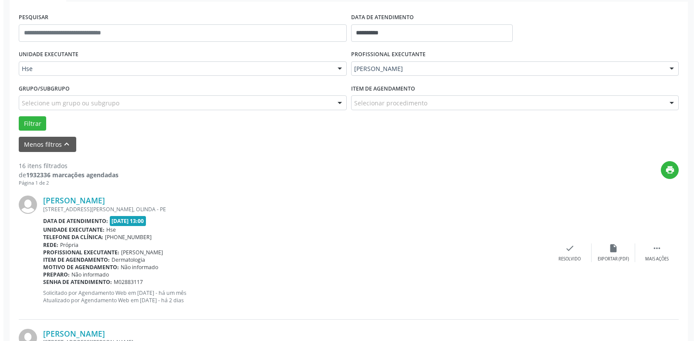
scroll to position [170, 0]
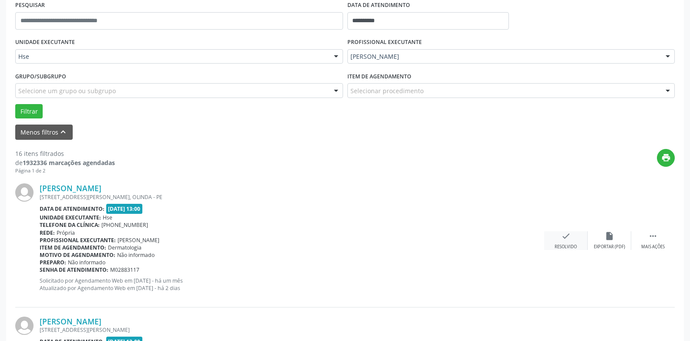
click at [563, 240] on icon "check" at bounding box center [566, 236] width 10 height 10
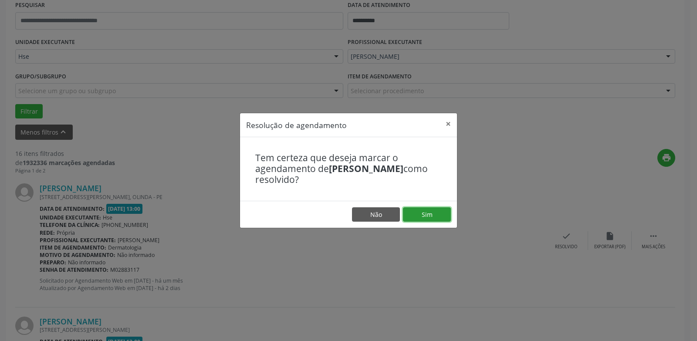
click at [422, 213] on button "Sim" at bounding box center [427, 214] width 48 height 15
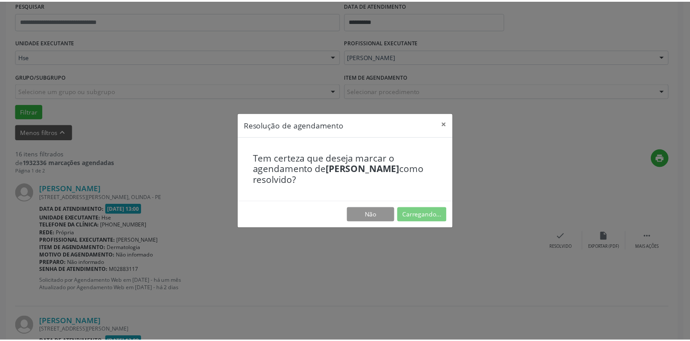
scroll to position [30, 0]
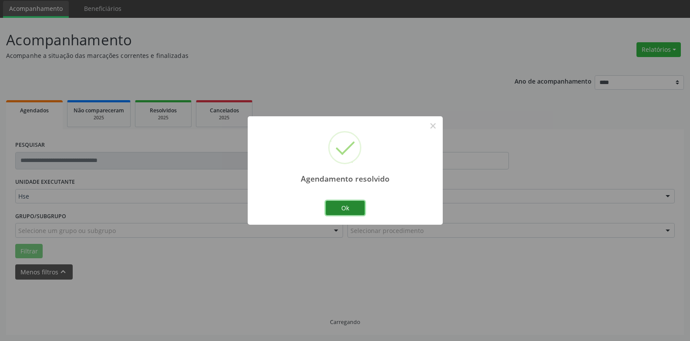
click at [342, 208] on button "Ok" at bounding box center [345, 208] width 39 height 15
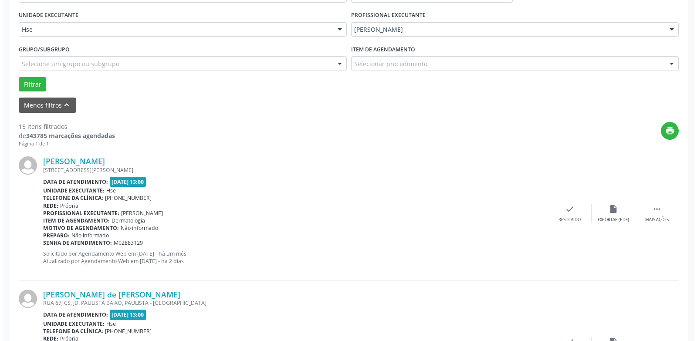
scroll to position [204, 0]
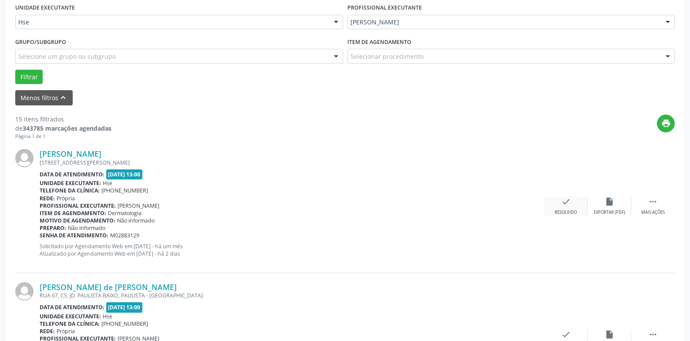
click at [568, 204] on icon "check" at bounding box center [566, 202] width 10 height 10
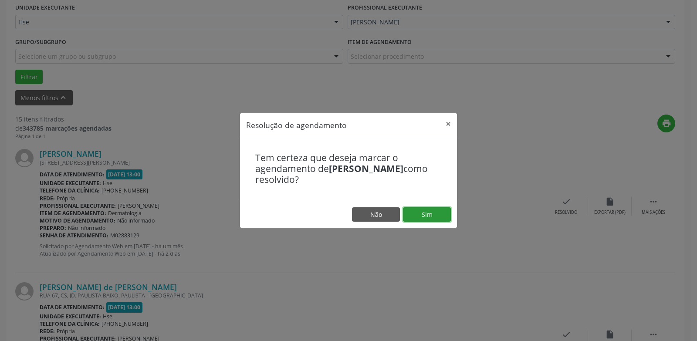
click at [419, 216] on button "Sim" at bounding box center [427, 214] width 48 height 15
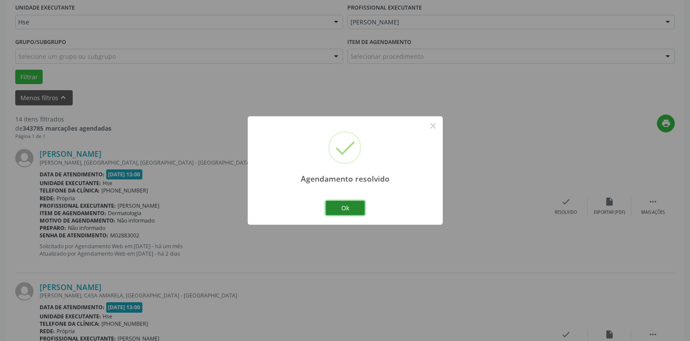
click at [345, 207] on button "Ok" at bounding box center [345, 208] width 39 height 15
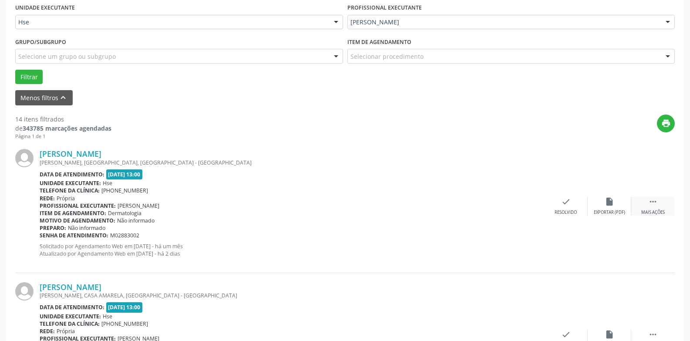
click at [657, 203] on icon "" at bounding box center [654, 202] width 10 height 10
click at [613, 204] on icon "alarm_off" at bounding box center [610, 202] width 10 height 10
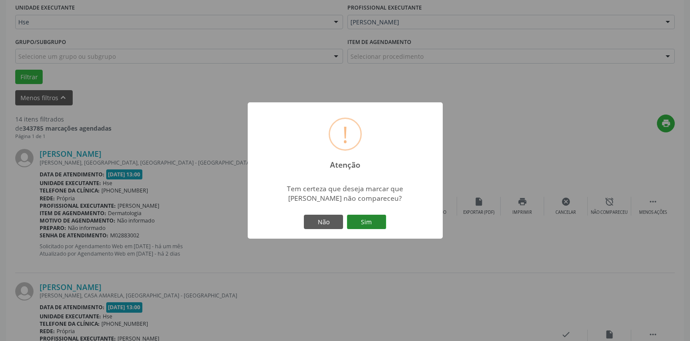
click at [377, 225] on button "Sim" at bounding box center [366, 222] width 39 height 15
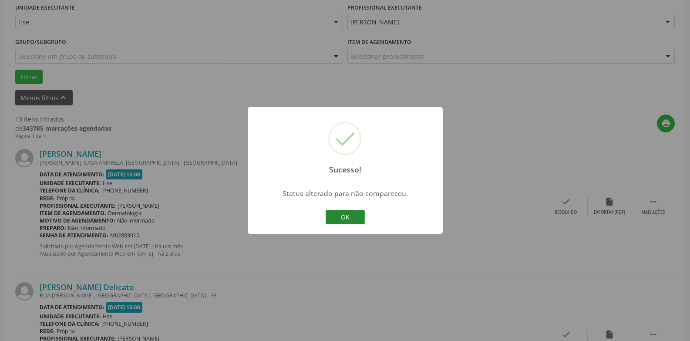
click at [329, 218] on button "OK" at bounding box center [345, 217] width 39 height 15
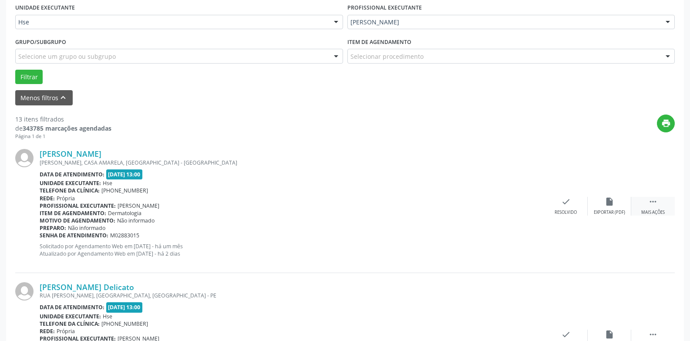
click at [664, 204] on div " Mais ações" at bounding box center [654, 206] width 44 height 19
click at [601, 204] on div "alarm_off Não compareceu" at bounding box center [610, 206] width 44 height 19
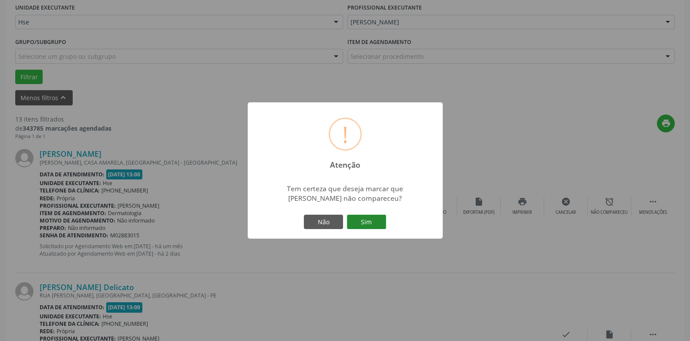
click at [362, 222] on button "Sim" at bounding box center [366, 222] width 39 height 15
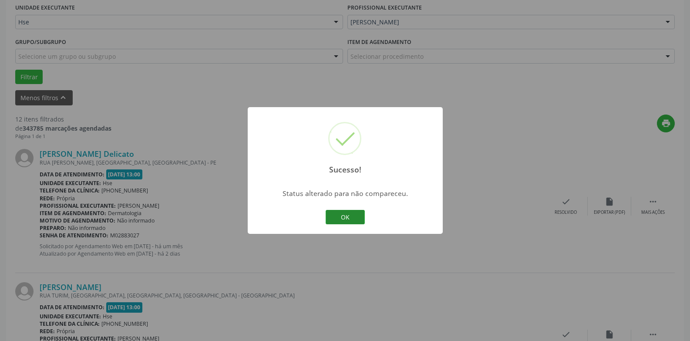
click at [351, 216] on button "OK" at bounding box center [345, 217] width 39 height 15
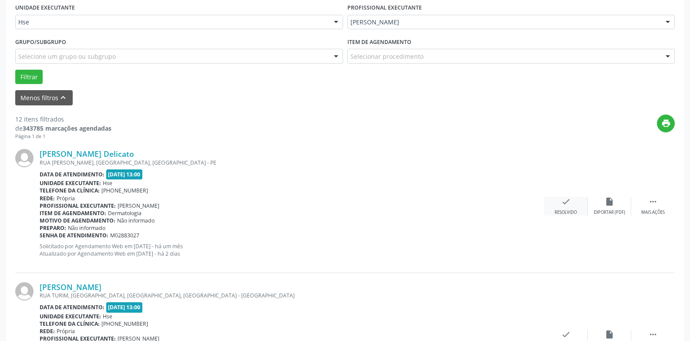
click at [571, 208] on div "check Resolvido" at bounding box center [566, 206] width 44 height 19
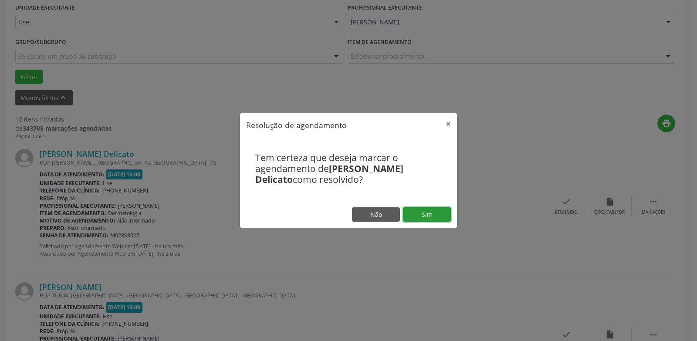
click at [440, 215] on button "Sim" at bounding box center [427, 214] width 48 height 15
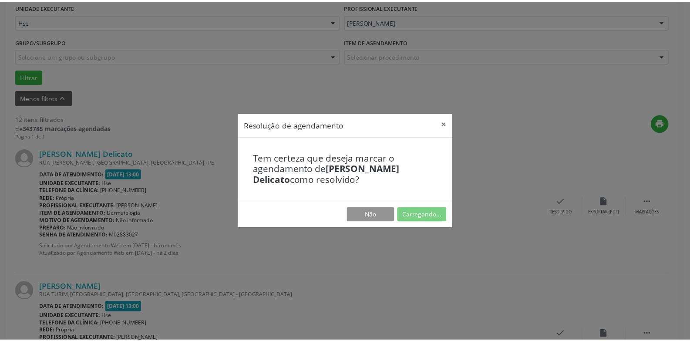
scroll to position [30, 0]
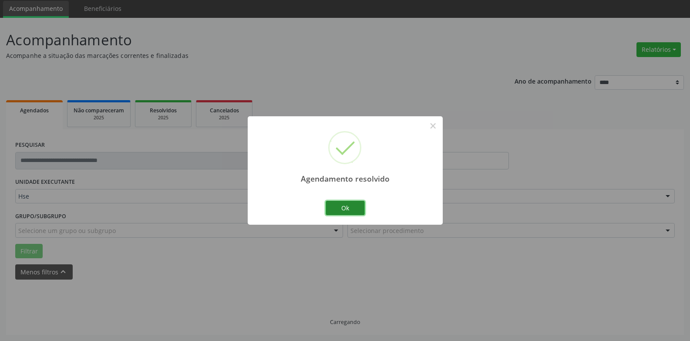
drag, startPoint x: 350, startPoint y: 207, endPoint x: 346, endPoint y: 206, distance: 4.4
click at [347, 206] on button "Ok" at bounding box center [345, 208] width 39 height 15
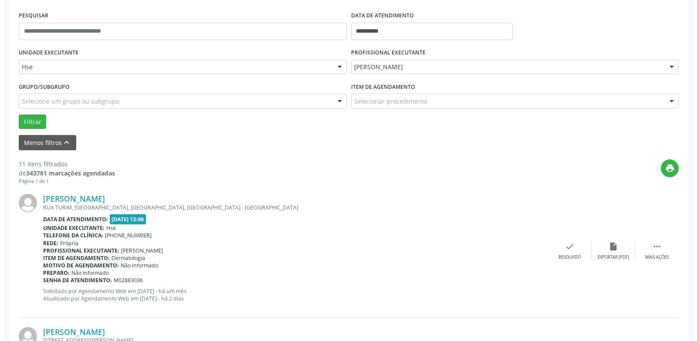
scroll to position [161, 0]
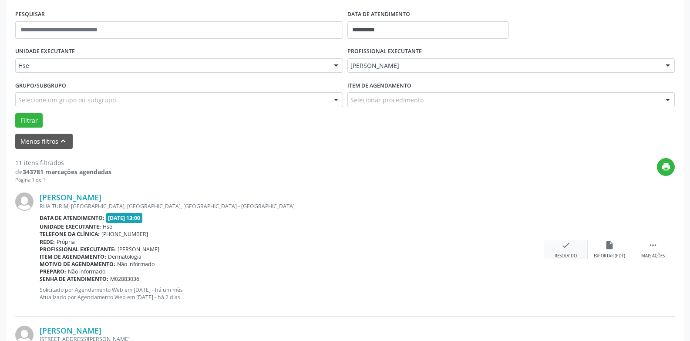
click at [571, 250] on icon "check" at bounding box center [566, 245] width 10 height 10
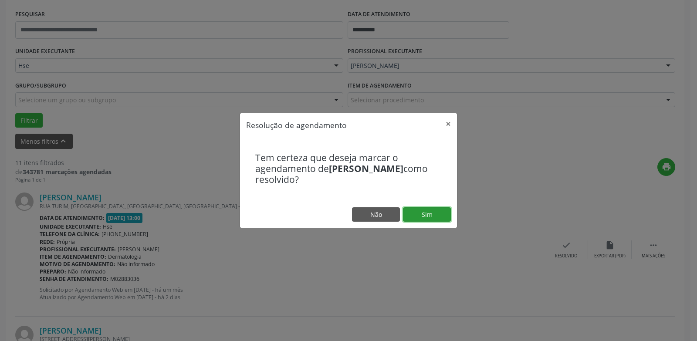
click at [415, 215] on button "Sim" at bounding box center [427, 214] width 48 height 15
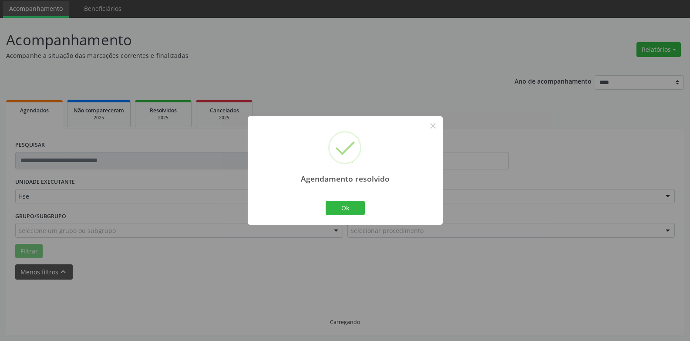
scroll to position [39, 0]
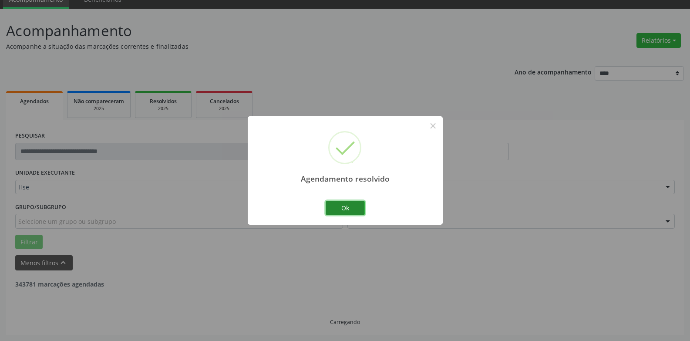
click at [339, 209] on button "Ok" at bounding box center [345, 208] width 39 height 15
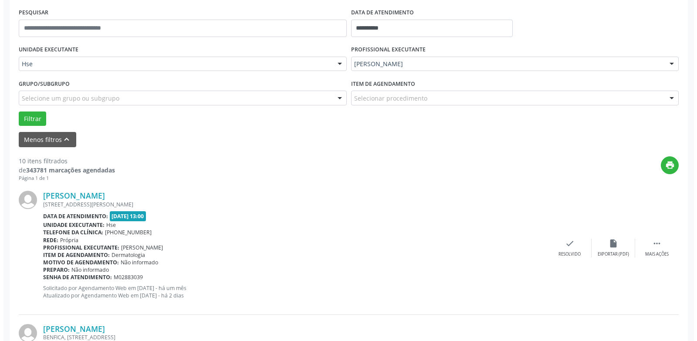
scroll to position [170, 0]
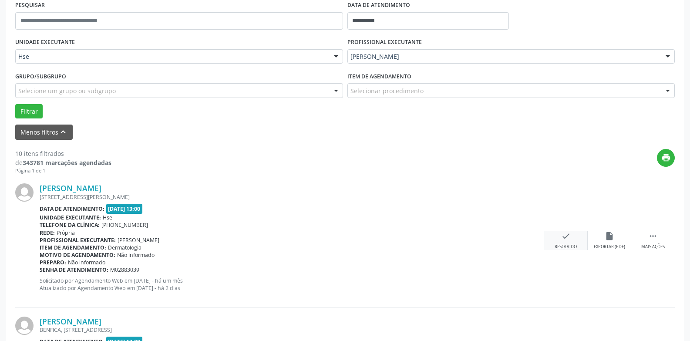
click at [572, 238] on div "check Resolvido" at bounding box center [566, 240] width 44 height 19
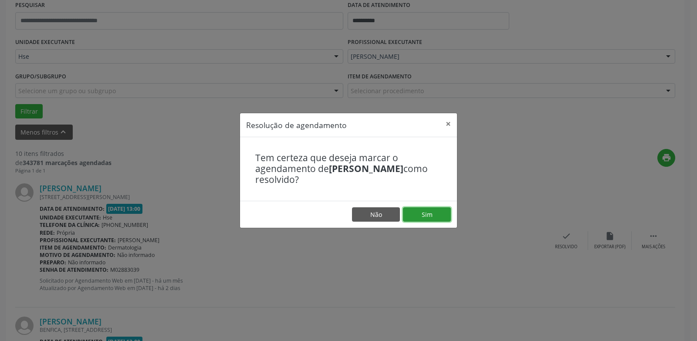
click at [414, 218] on button "Sim" at bounding box center [427, 214] width 48 height 15
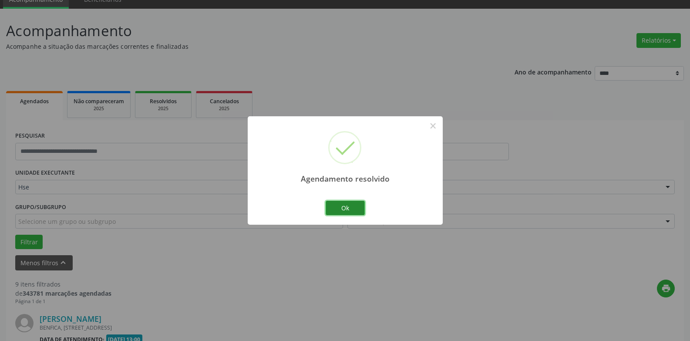
click at [349, 207] on button "Ok" at bounding box center [345, 208] width 39 height 15
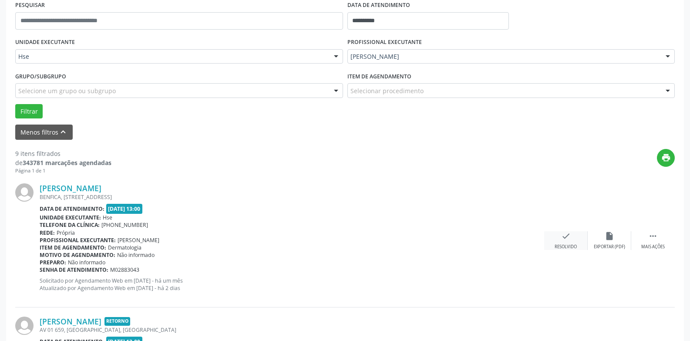
click at [558, 243] on div "check Resolvido" at bounding box center [566, 240] width 44 height 19
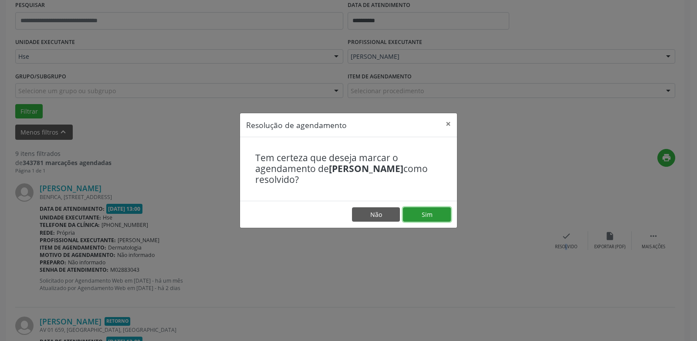
click at [436, 216] on button "Sim" at bounding box center [427, 214] width 48 height 15
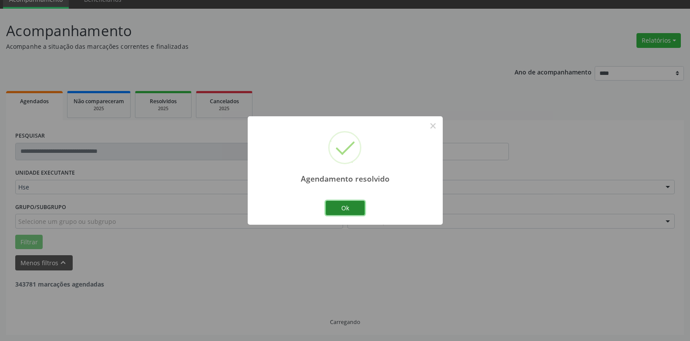
click at [343, 207] on button "Ok" at bounding box center [345, 208] width 39 height 15
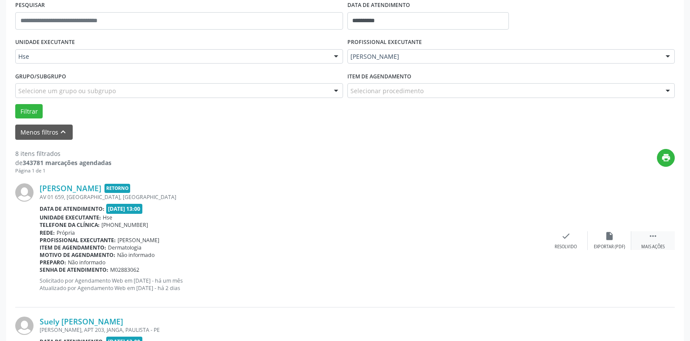
click at [651, 242] on div " Mais ações" at bounding box center [654, 240] width 44 height 19
click at [599, 240] on div "alarm_off Não compareceu" at bounding box center [610, 240] width 44 height 19
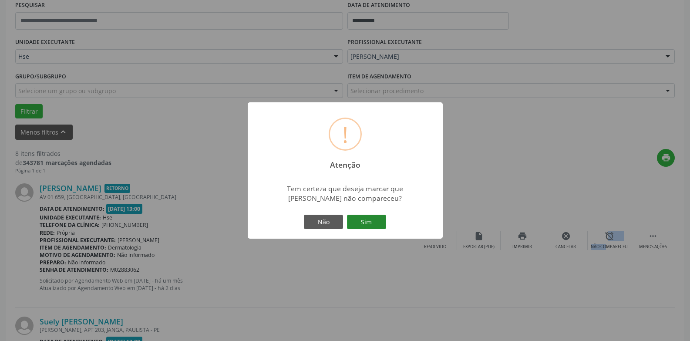
click at [365, 223] on button "Sim" at bounding box center [366, 222] width 39 height 15
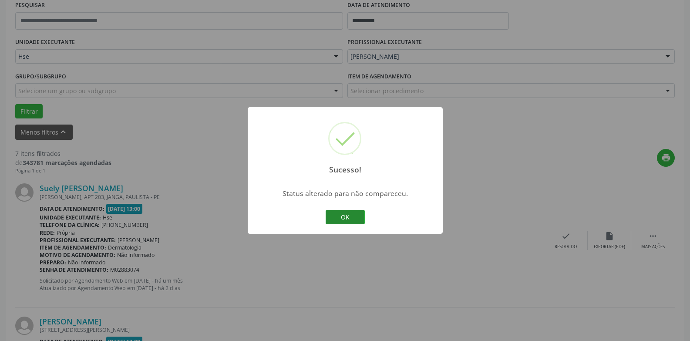
click at [337, 214] on button "OK" at bounding box center [345, 217] width 39 height 15
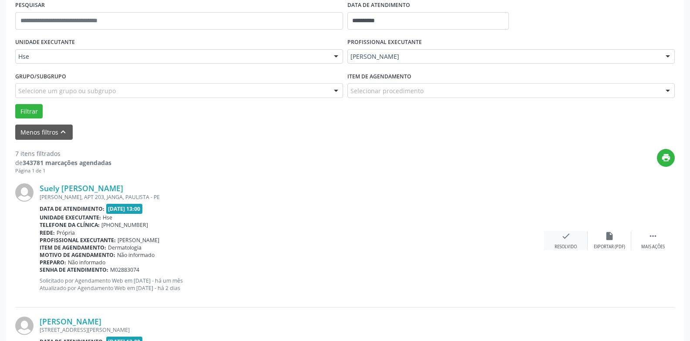
click at [558, 240] on div "check Resolvido" at bounding box center [566, 240] width 44 height 19
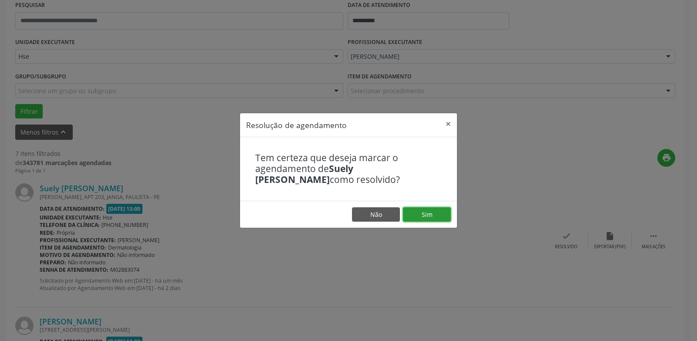
drag, startPoint x: 443, startPoint y: 216, endPoint x: 437, endPoint y: 216, distance: 5.7
click at [439, 216] on button "Sim" at bounding box center [427, 214] width 48 height 15
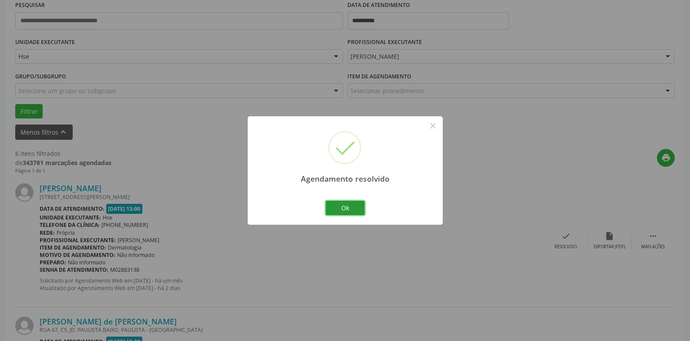
drag, startPoint x: 337, startPoint y: 206, endPoint x: 331, endPoint y: 208, distance: 5.5
click at [336, 207] on button "Ok" at bounding box center [345, 208] width 39 height 15
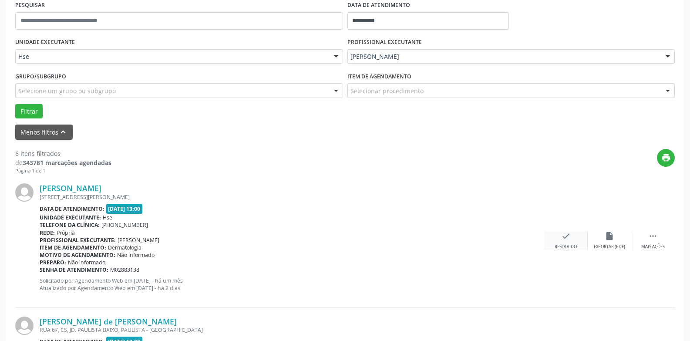
click at [563, 240] on icon "check" at bounding box center [566, 236] width 10 height 10
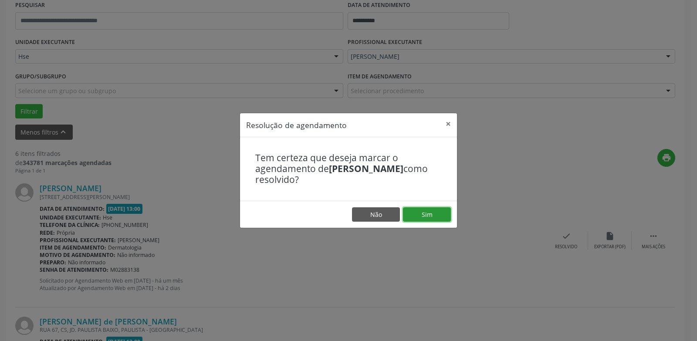
click at [426, 215] on button "Sim" at bounding box center [427, 214] width 48 height 15
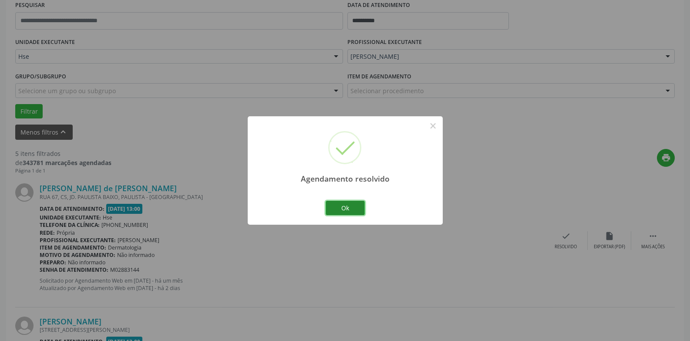
click at [336, 210] on button "Ok" at bounding box center [345, 208] width 39 height 15
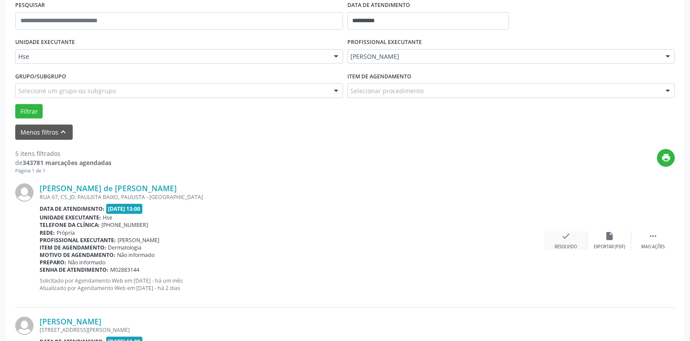
click at [564, 240] on icon "check" at bounding box center [566, 236] width 10 height 10
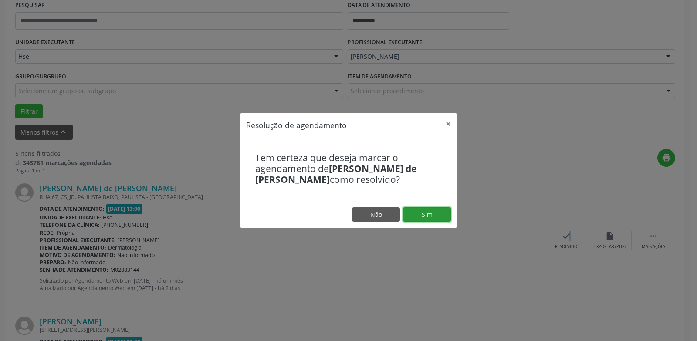
drag, startPoint x: 426, startPoint y: 216, endPoint x: 433, endPoint y: 221, distance: 8.1
click at [425, 216] on button "Sim" at bounding box center [427, 214] width 48 height 15
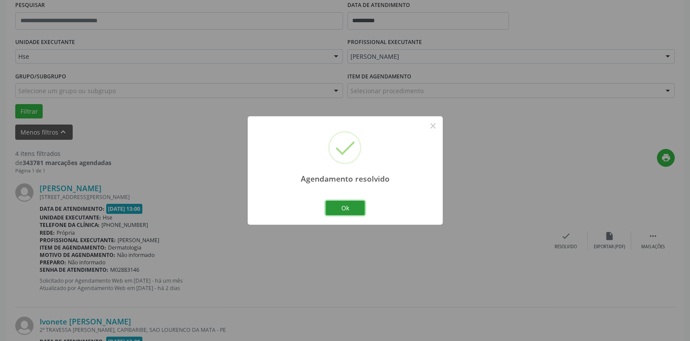
click at [351, 206] on button "Ok" at bounding box center [345, 208] width 39 height 15
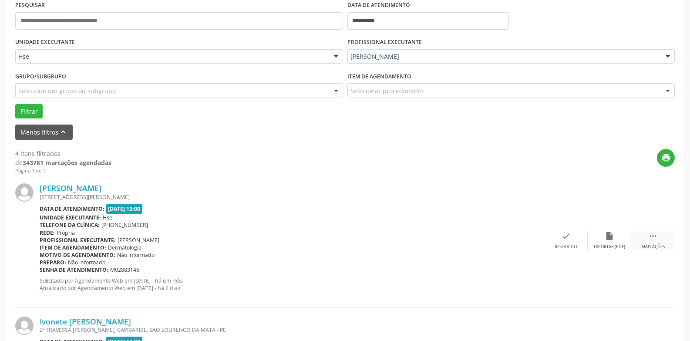
click at [655, 234] on icon "" at bounding box center [654, 236] width 10 height 10
click at [601, 242] on div "alarm_off Não compareceu" at bounding box center [610, 240] width 44 height 19
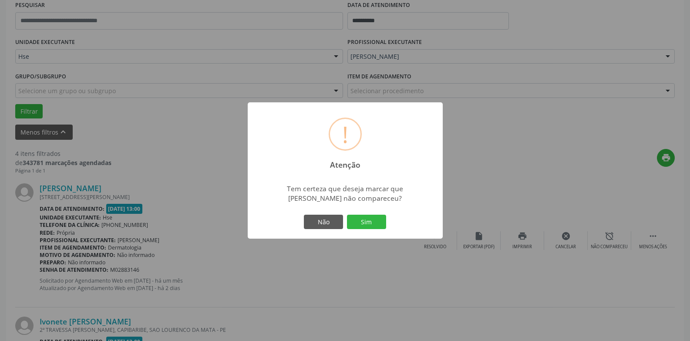
click at [358, 226] on button "Sim" at bounding box center [366, 222] width 39 height 15
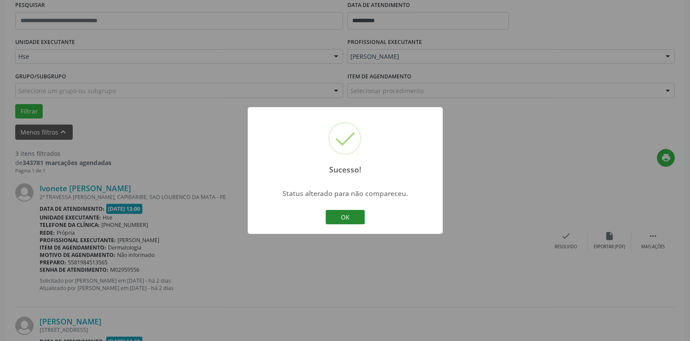
click at [347, 221] on button "OK" at bounding box center [345, 217] width 39 height 15
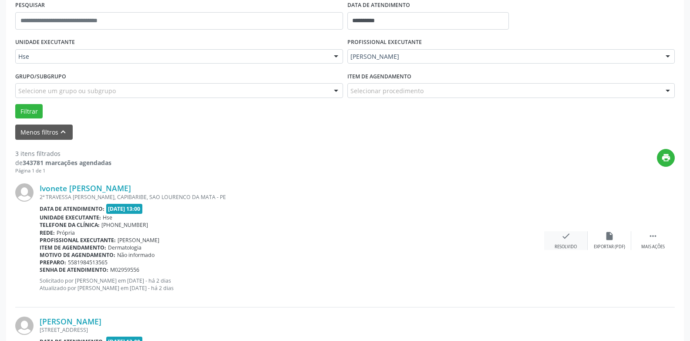
click at [563, 244] on div "Resolvido" at bounding box center [566, 247] width 22 height 6
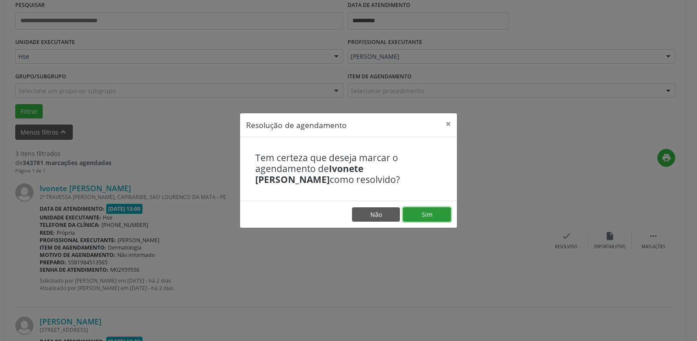
click at [416, 210] on button "Sim" at bounding box center [427, 214] width 48 height 15
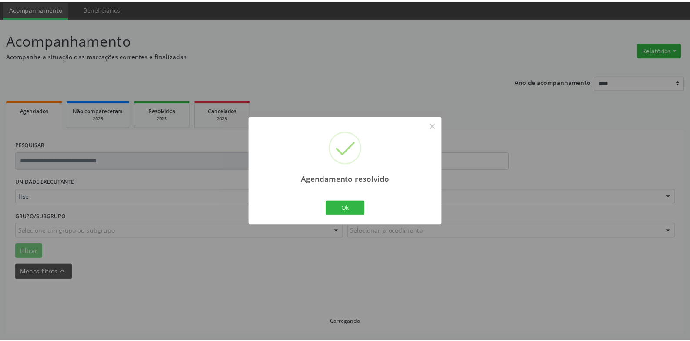
scroll to position [30, 0]
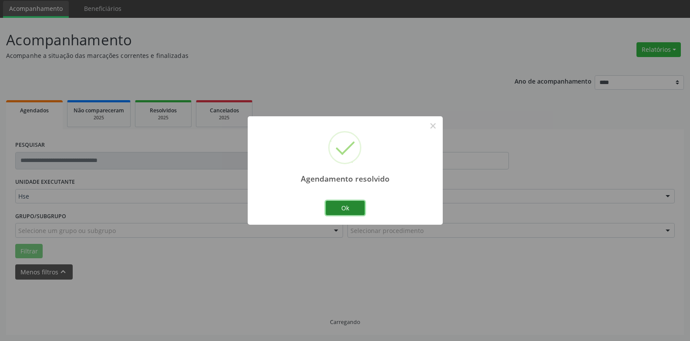
drag, startPoint x: 348, startPoint y: 206, endPoint x: 343, endPoint y: 207, distance: 5.4
click at [348, 206] on button "Ok" at bounding box center [345, 208] width 39 height 15
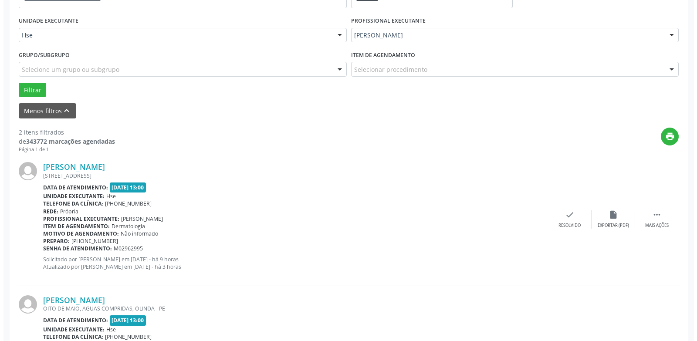
scroll to position [204, 0]
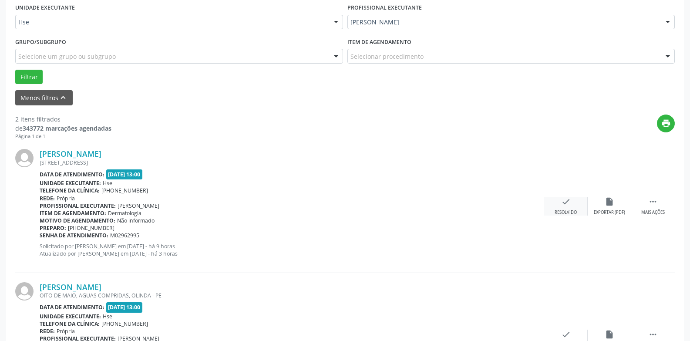
click at [575, 210] on div "Resolvido" at bounding box center [566, 213] width 22 height 6
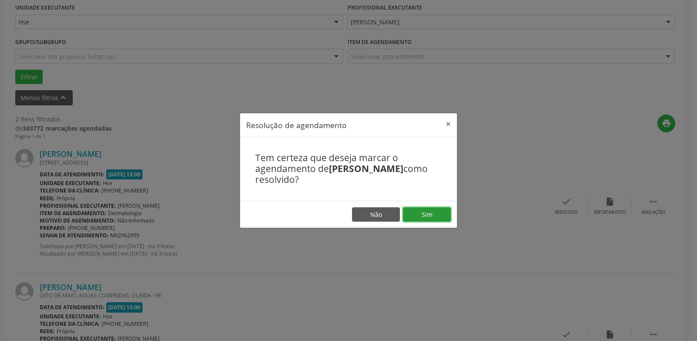
click at [429, 219] on button "Sim" at bounding box center [427, 214] width 48 height 15
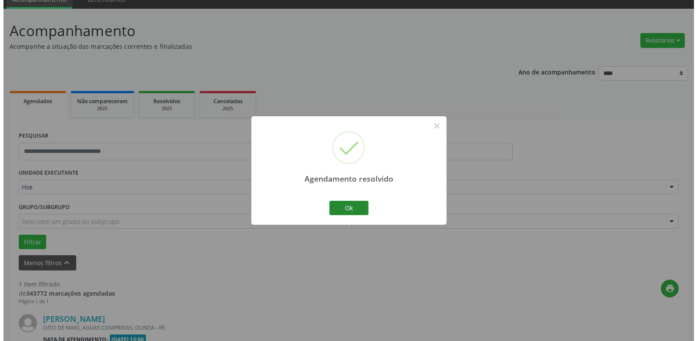
scroll to position [151, 0]
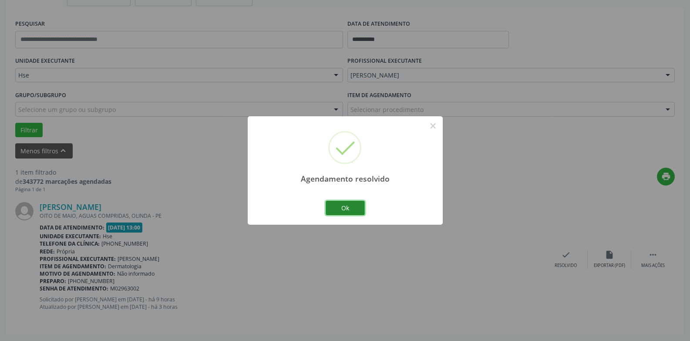
click at [350, 212] on button "Ok" at bounding box center [345, 208] width 39 height 15
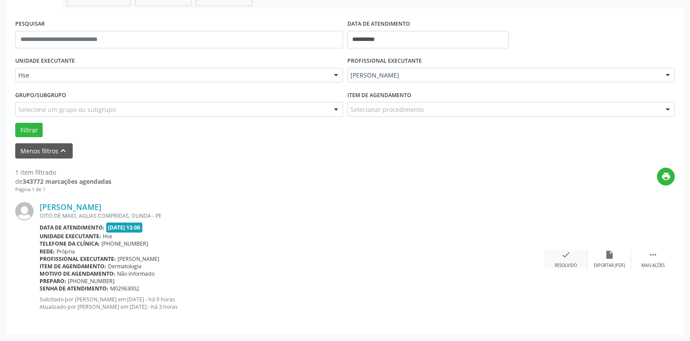
click at [565, 259] on icon "check" at bounding box center [566, 255] width 10 height 10
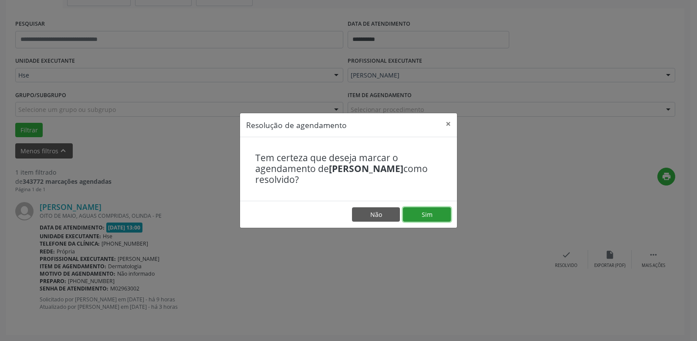
click at [421, 217] on button "Sim" at bounding box center [427, 214] width 48 height 15
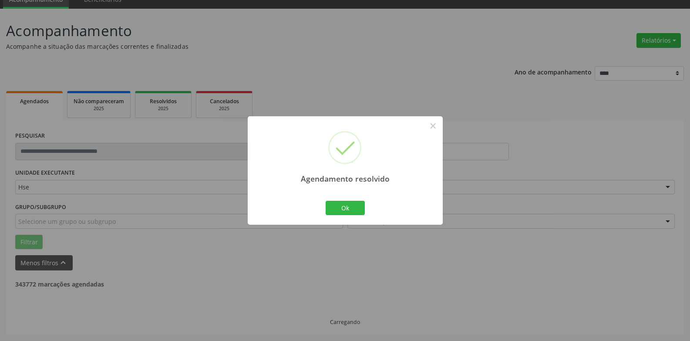
scroll to position [11, 0]
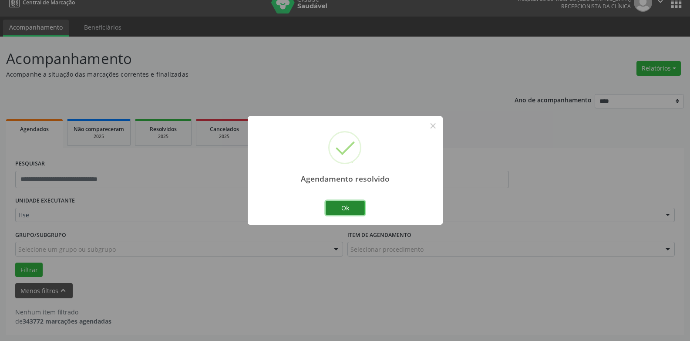
click at [345, 206] on button "Ok" at bounding box center [345, 208] width 39 height 15
